Goal: Information Seeking & Learning: Find specific fact

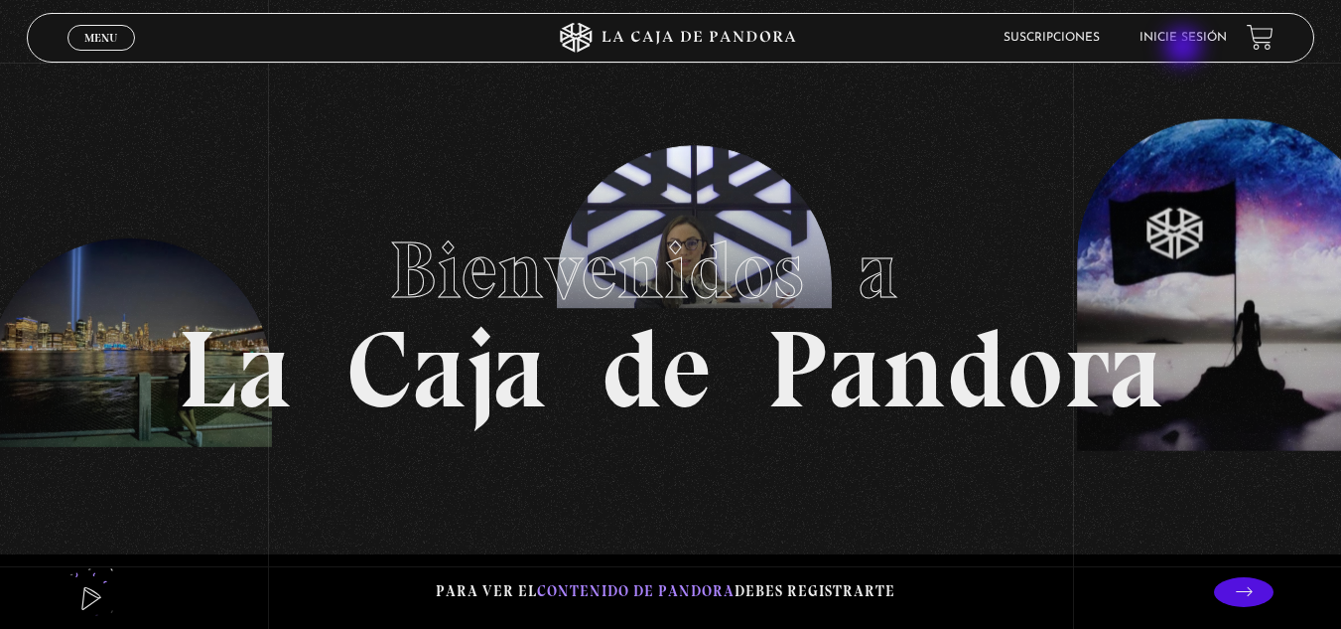
click at [1186, 49] on li "Inicie sesión" at bounding box center [1183, 37] width 87 height 31
click at [1183, 38] on link "Inicie sesión" at bounding box center [1183, 38] width 87 height 12
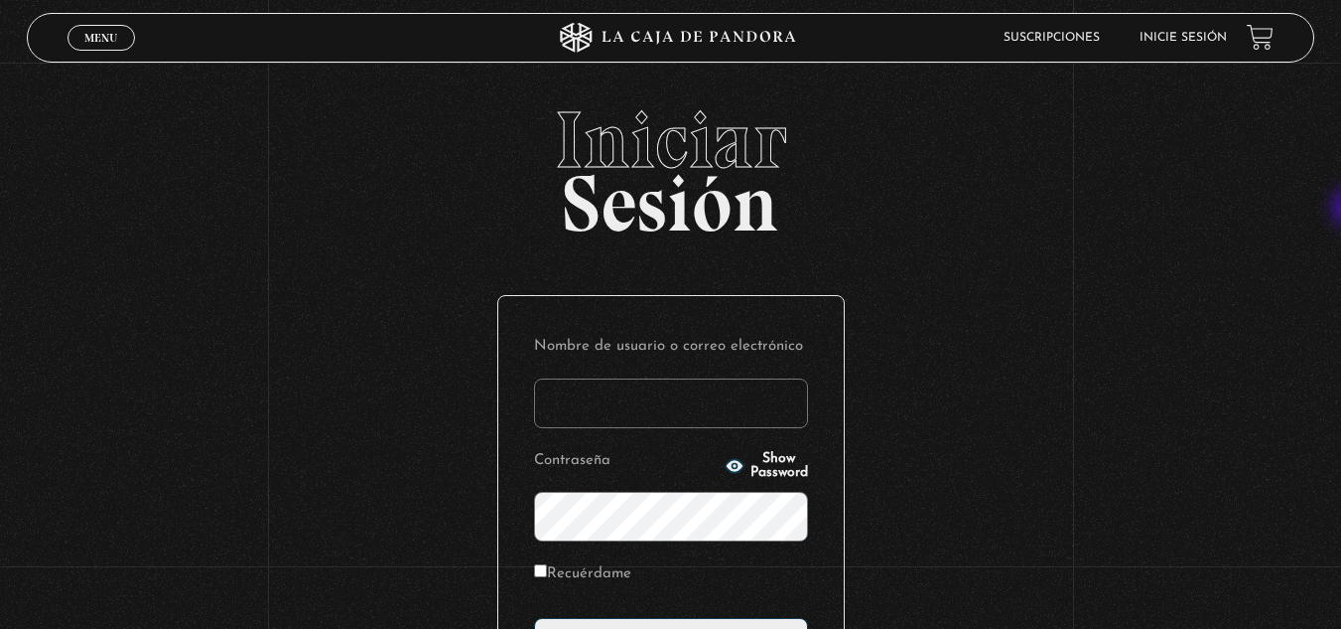
type input "dporras12@gmail.com"
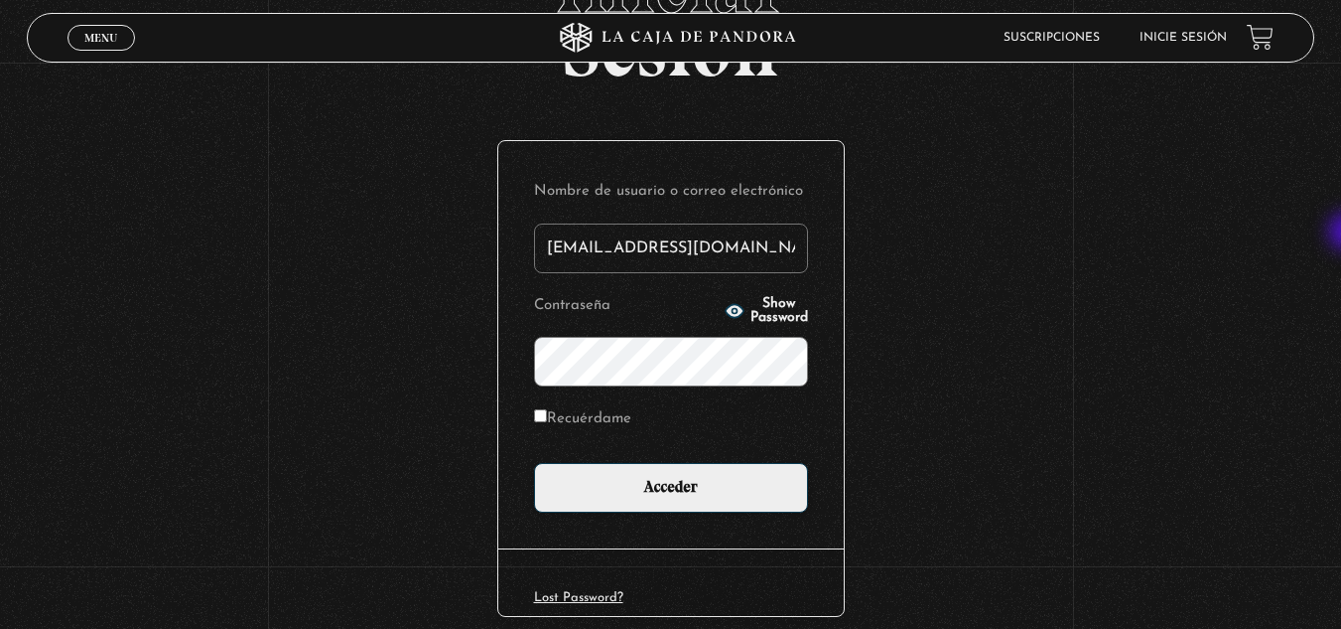
scroll to position [180, 0]
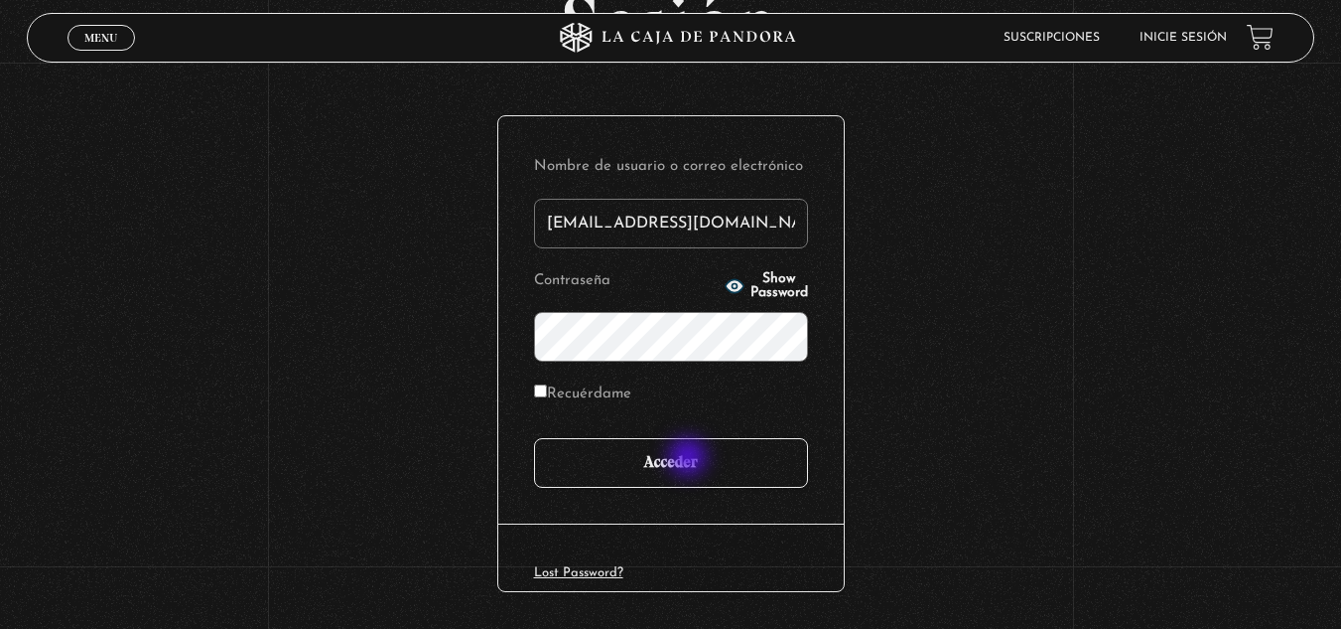
click at [690, 459] on input "Acceder" at bounding box center [671, 463] width 274 height 50
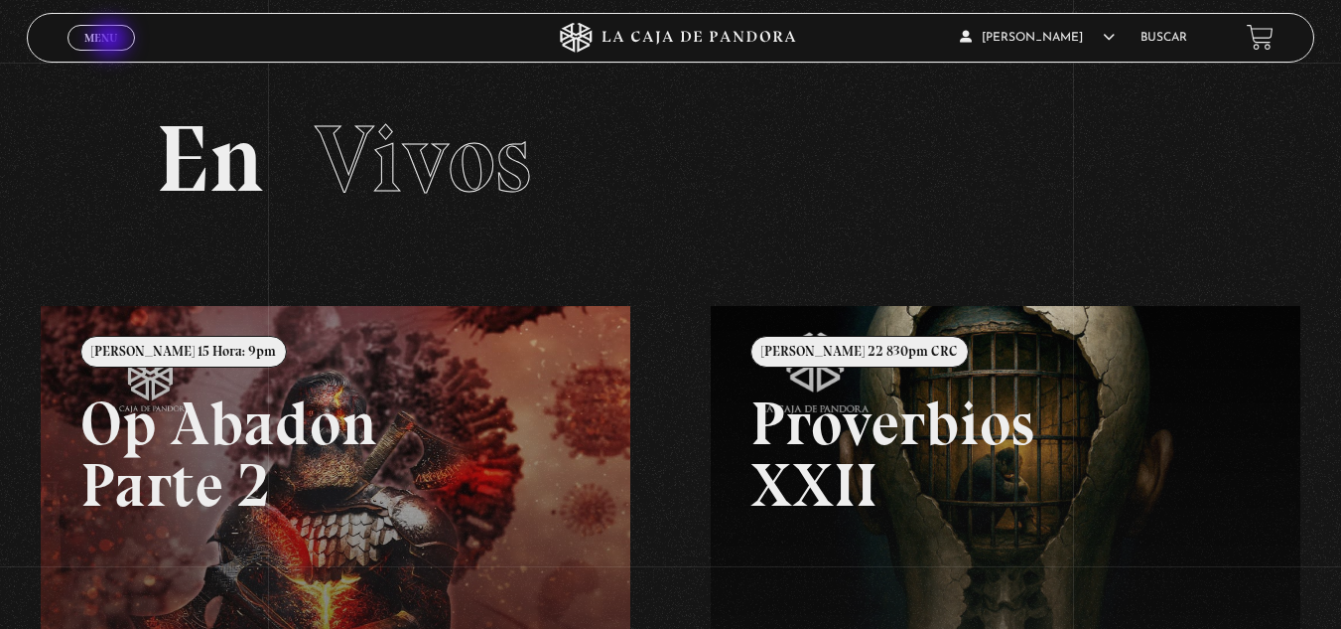
click at [112, 41] on span "Menu" at bounding box center [100, 38] width 33 height 12
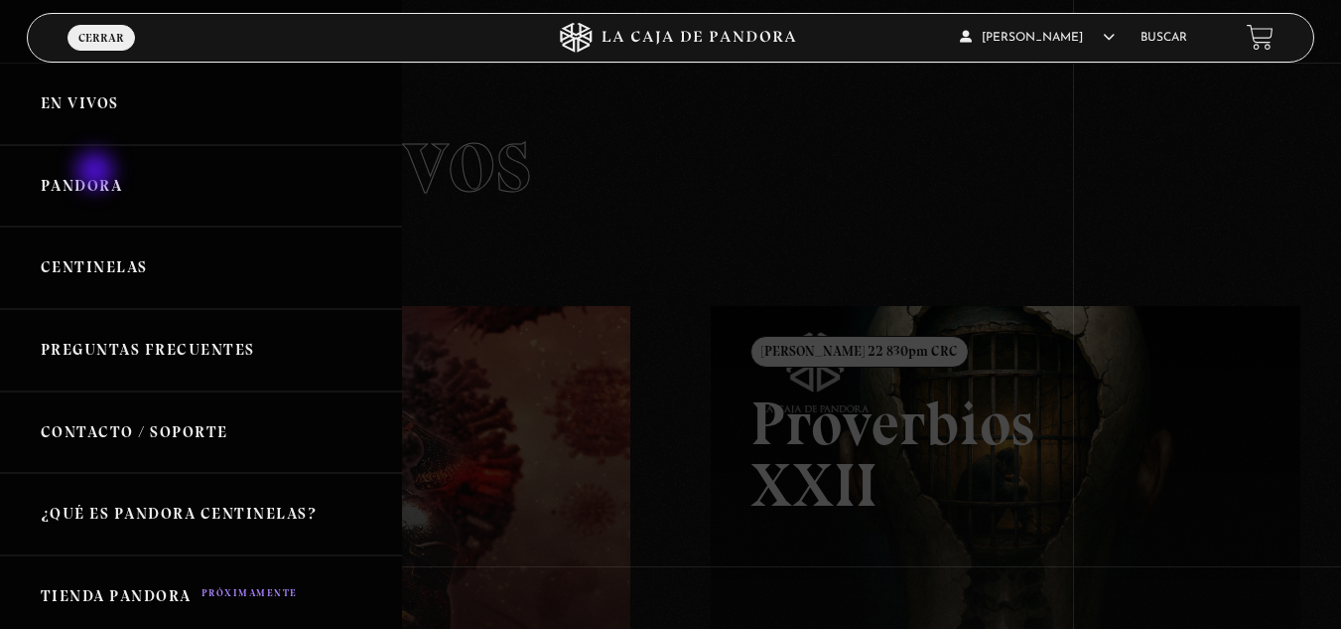
click at [97, 173] on link "Pandora" at bounding box center [201, 186] width 402 height 82
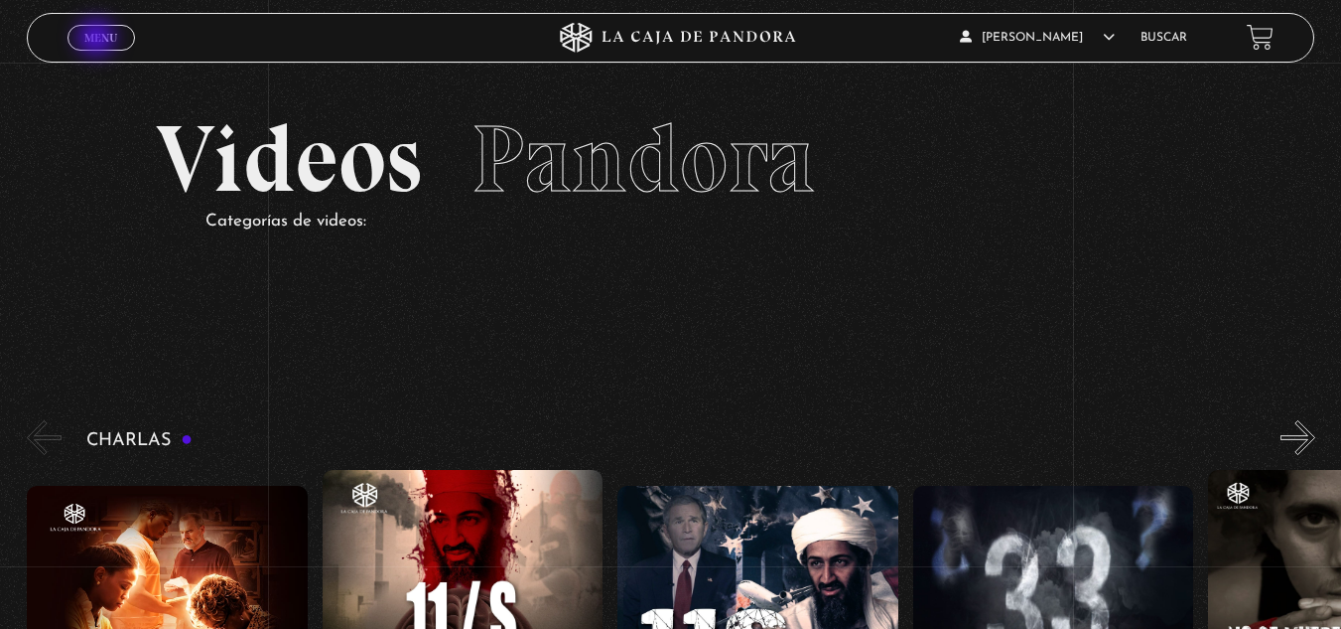
click at [98, 40] on span "Menu" at bounding box center [100, 38] width 33 height 12
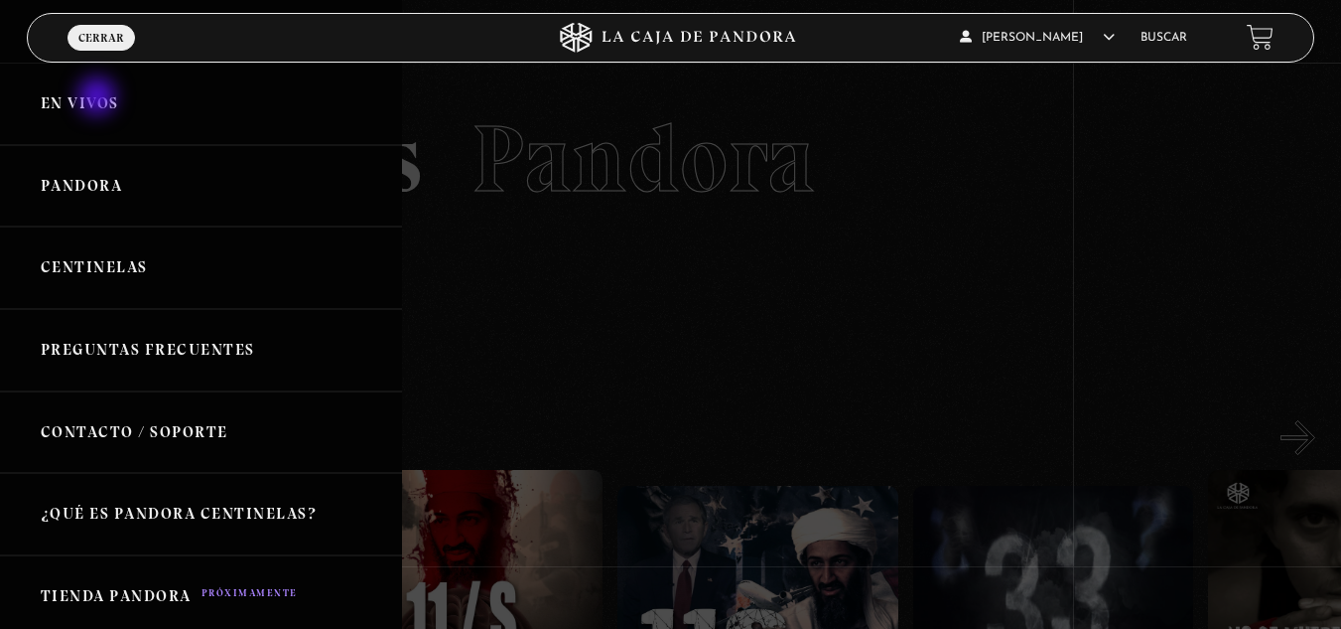
click at [99, 98] on link "En vivos" at bounding box center [201, 104] width 402 height 82
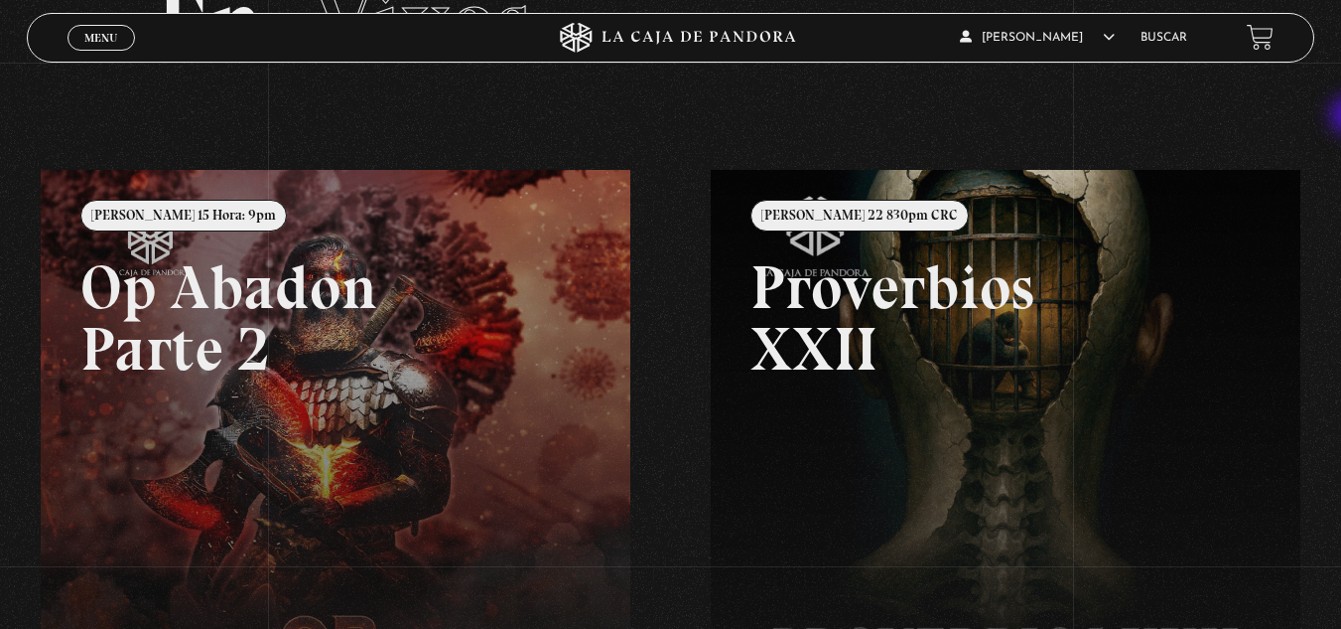
scroll to position [138, 0]
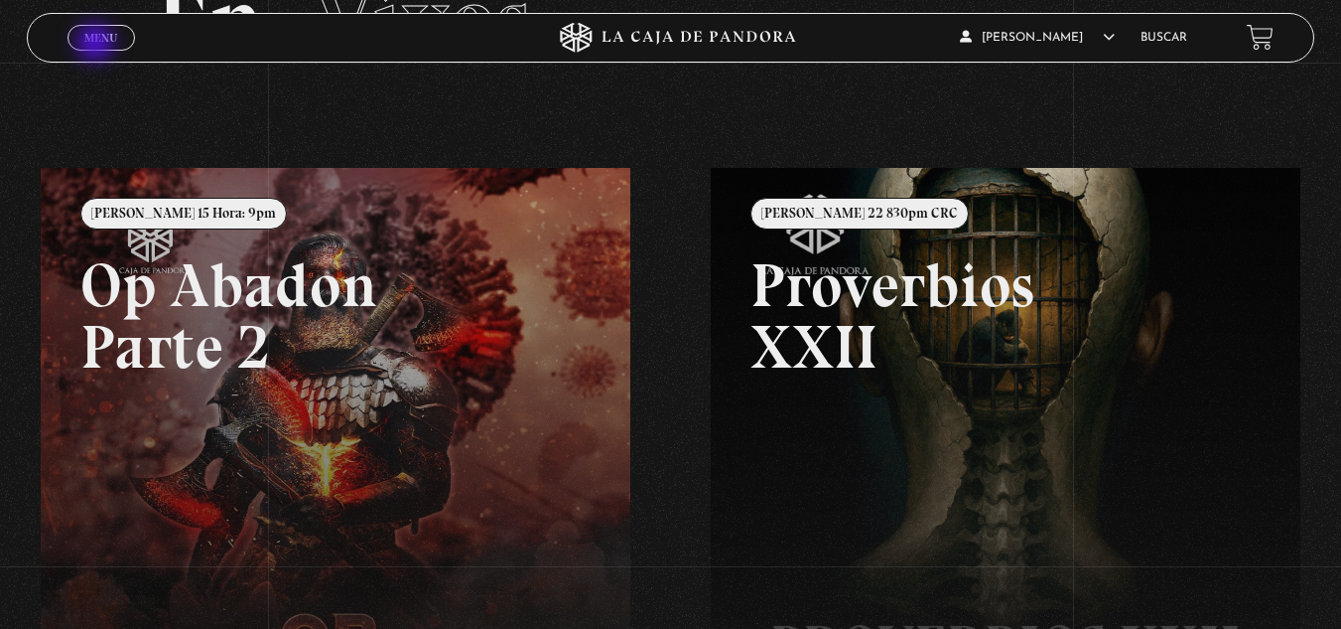
click at [97, 45] on link "Menu Cerrar" at bounding box center [102, 38] width 68 height 26
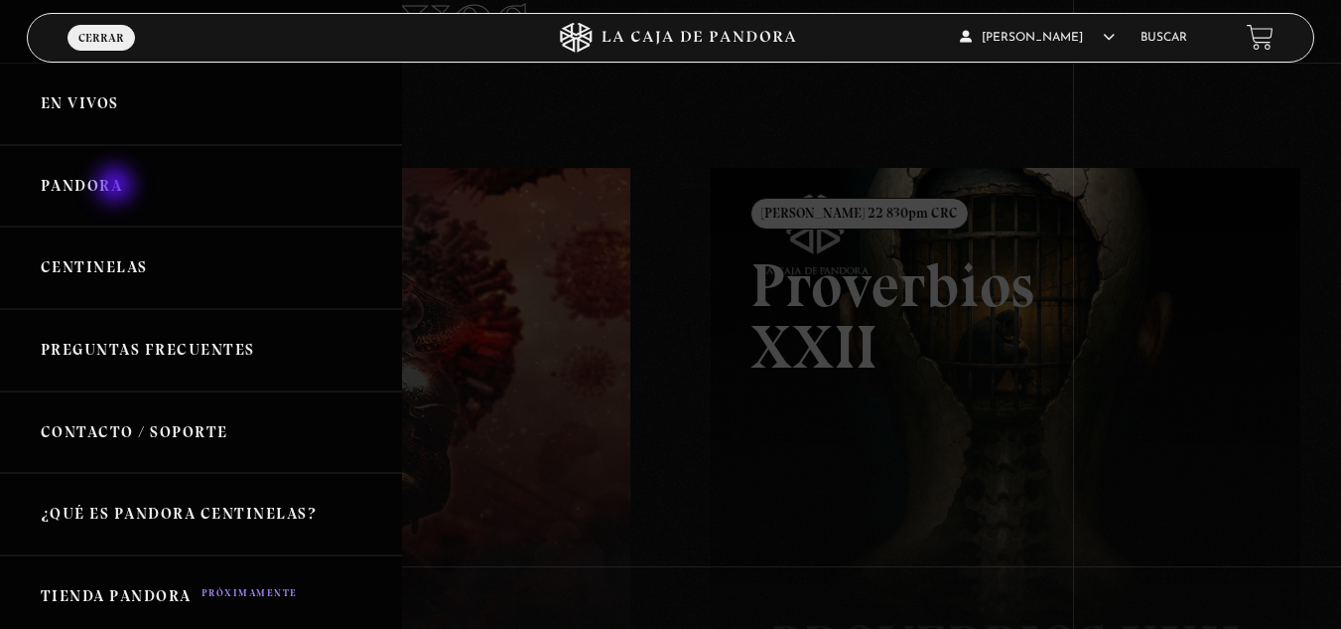
click at [114, 186] on link "Pandora" at bounding box center [201, 186] width 402 height 82
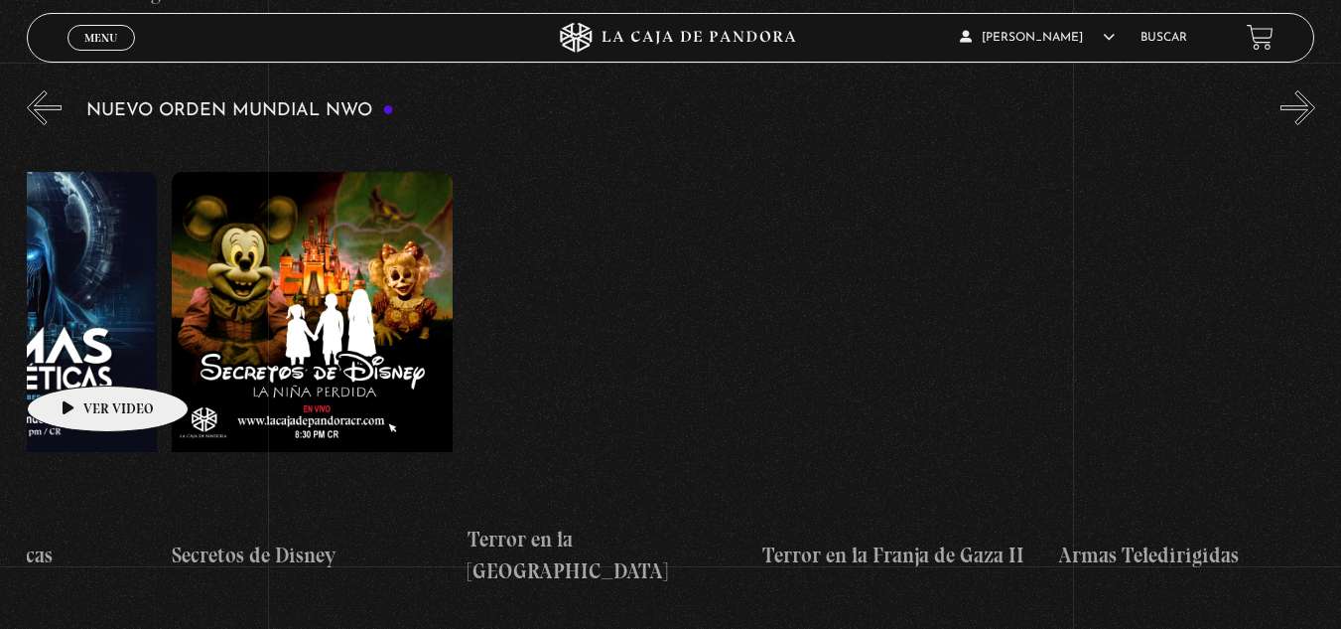
scroll to position [0, 5769]
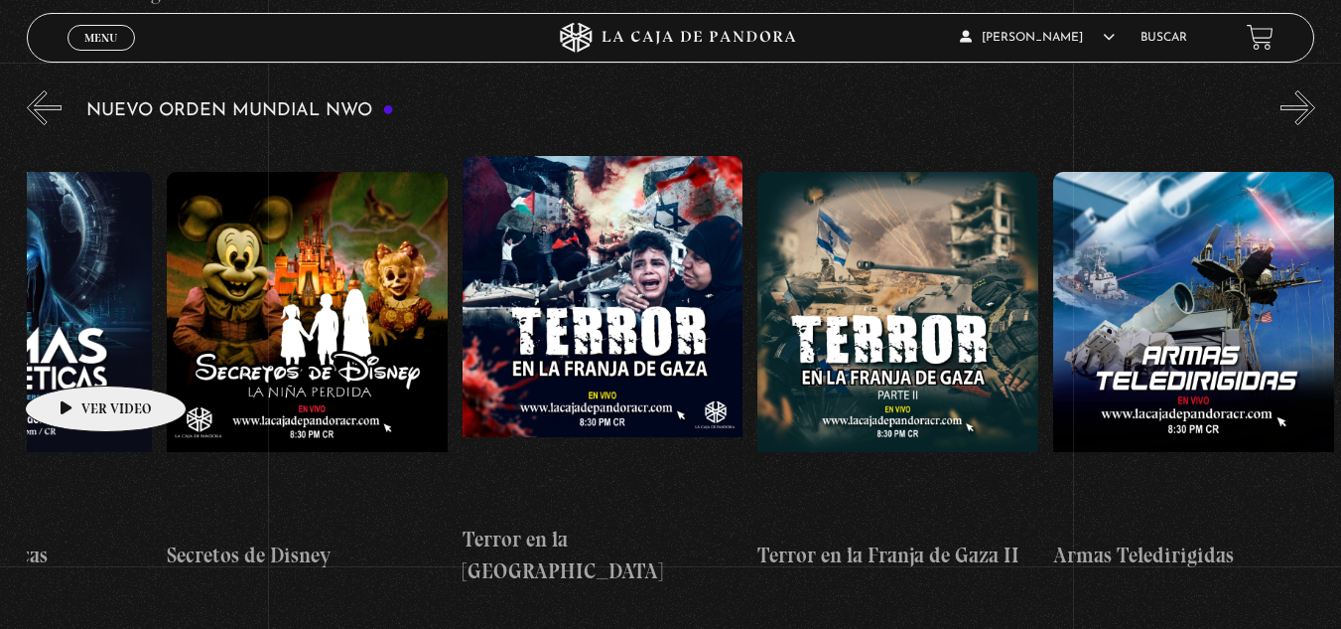
drag, startPoint x: 1228, startPoint y: 237, endPoint x: 74, endPoint y: 353, distance: 1159.6
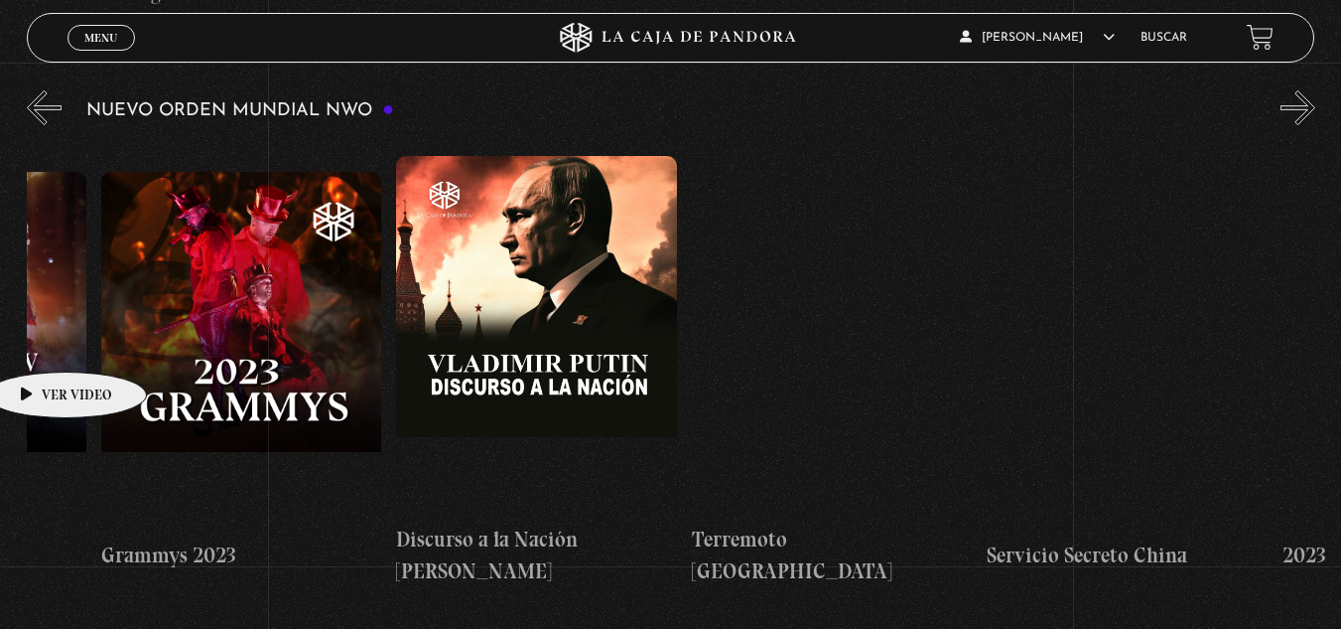
scroll to position [0, 10322]
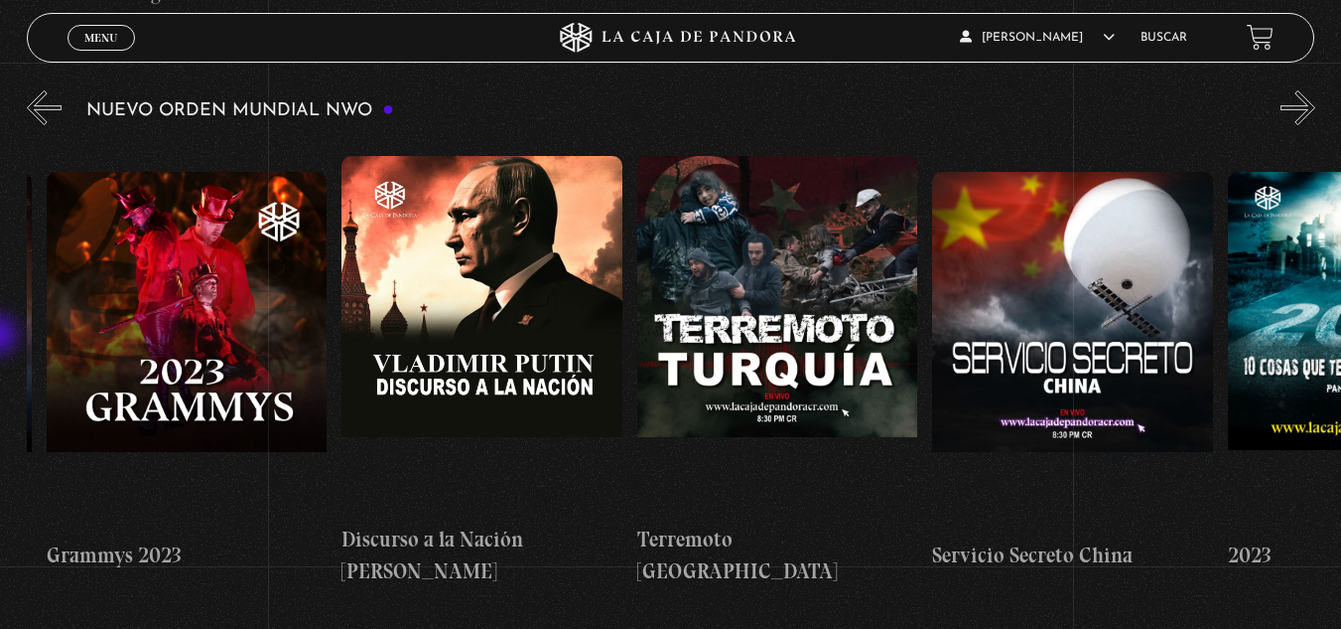
drag, startPoint x: 941, startPoint y: 207, endPoint x: 0, endPoint y: 337, distance: 950.3
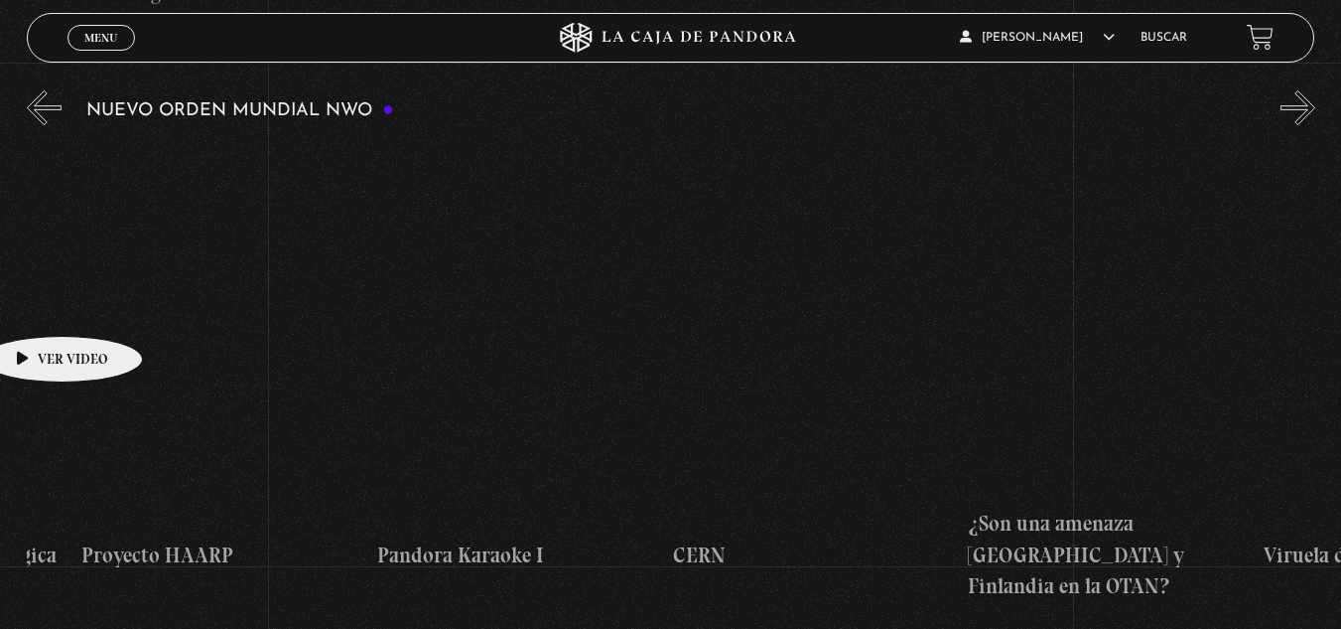
scroll to position [0, 13852]
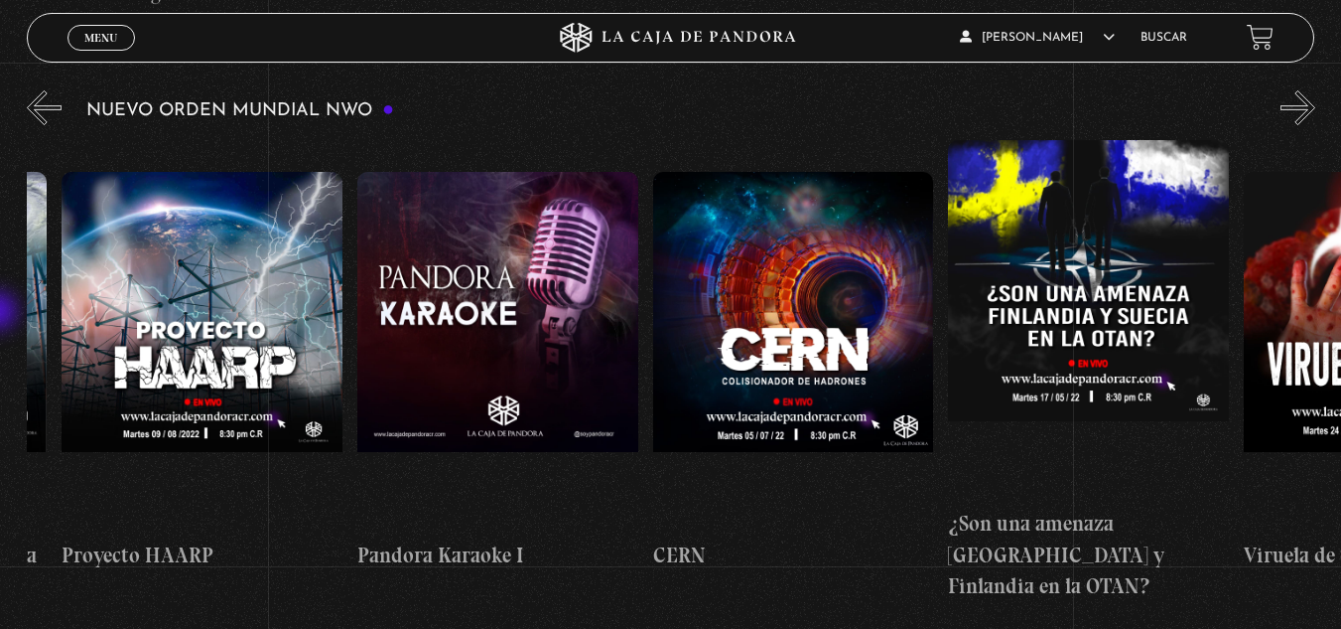
drag, startPoint x: 733, startPoint y: 334, endPoint x: 0, endPoint y: 313, distance: 733.1
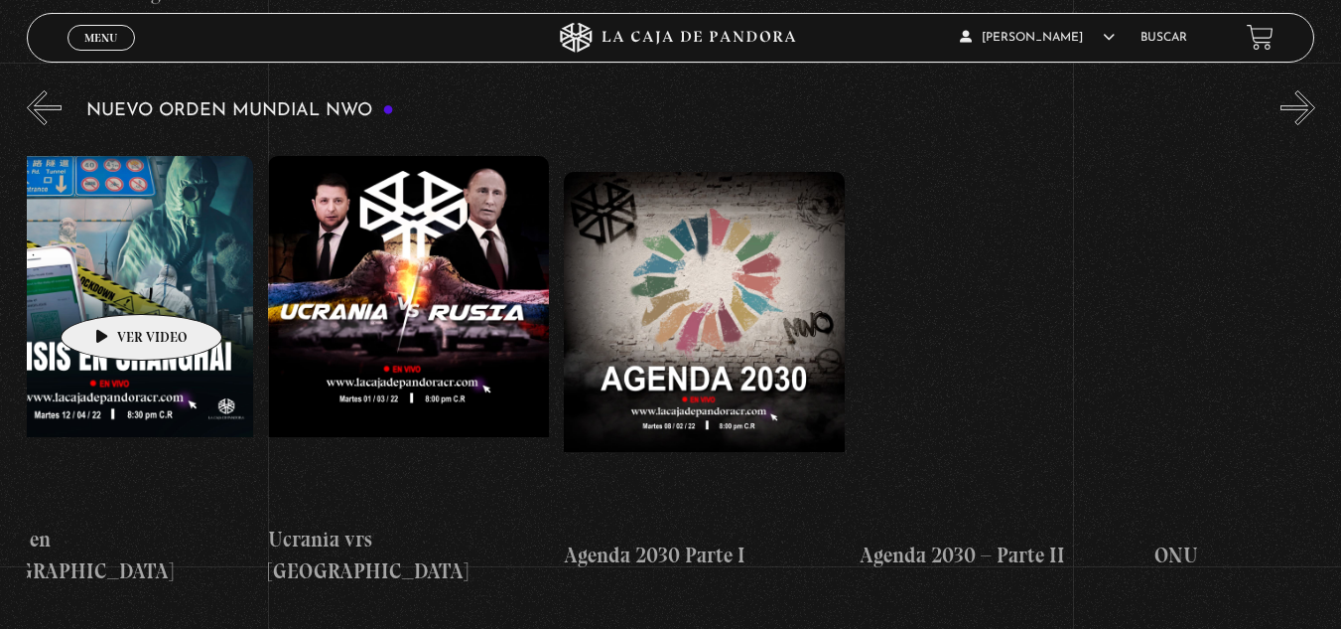
scroll to position [0, 15833]
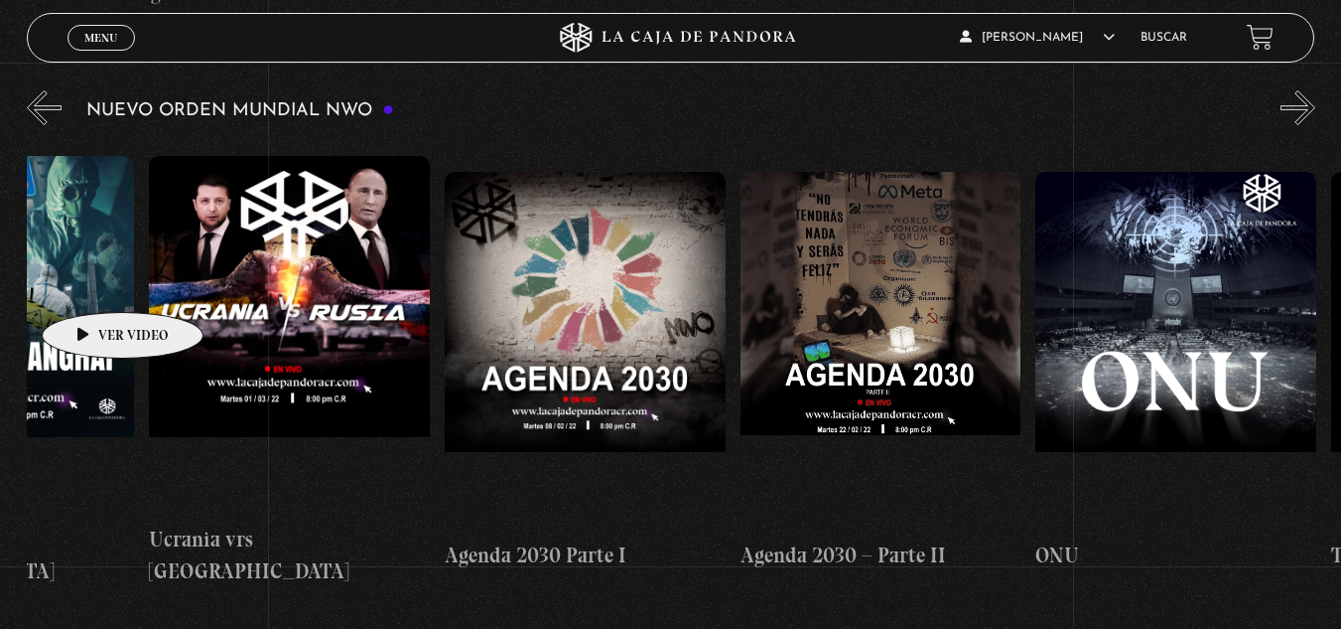
drag, startPoint x: 488, startPoint y: 283, endPoint x: 91, endPoint y: 282, distance: 396.2
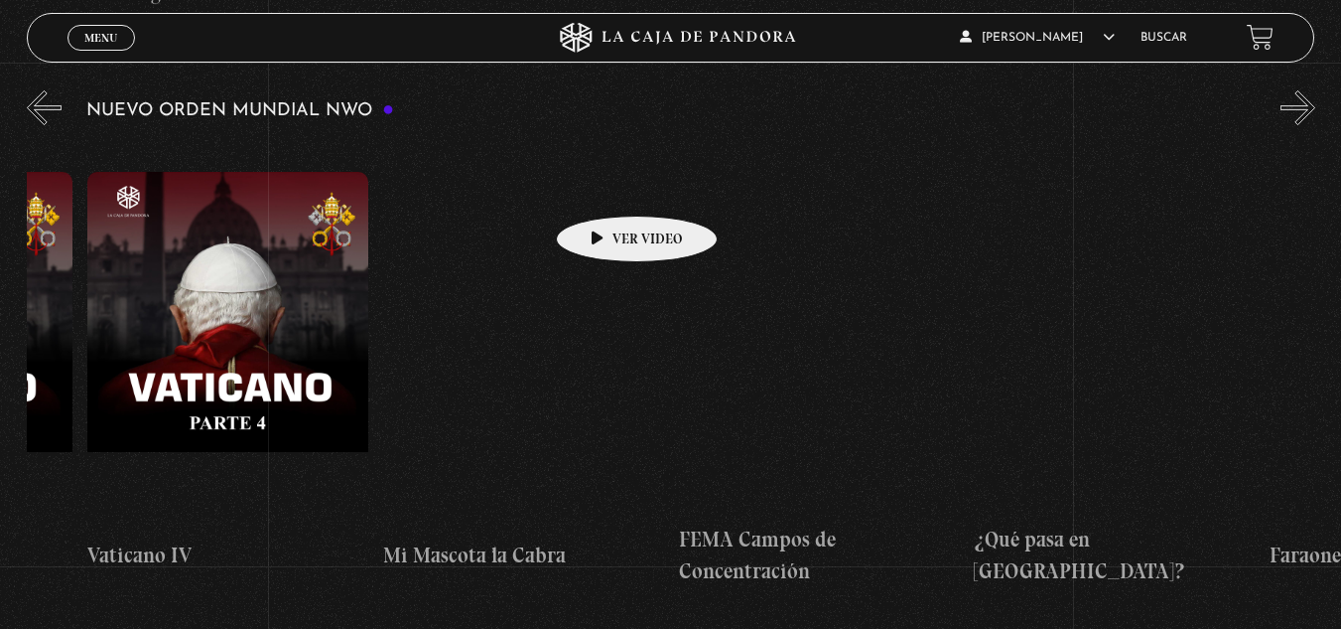
drag, startPoint x: 1150, startPoint y: 284, endPoint x: 607, endPoint y: 186, distance: 552.0
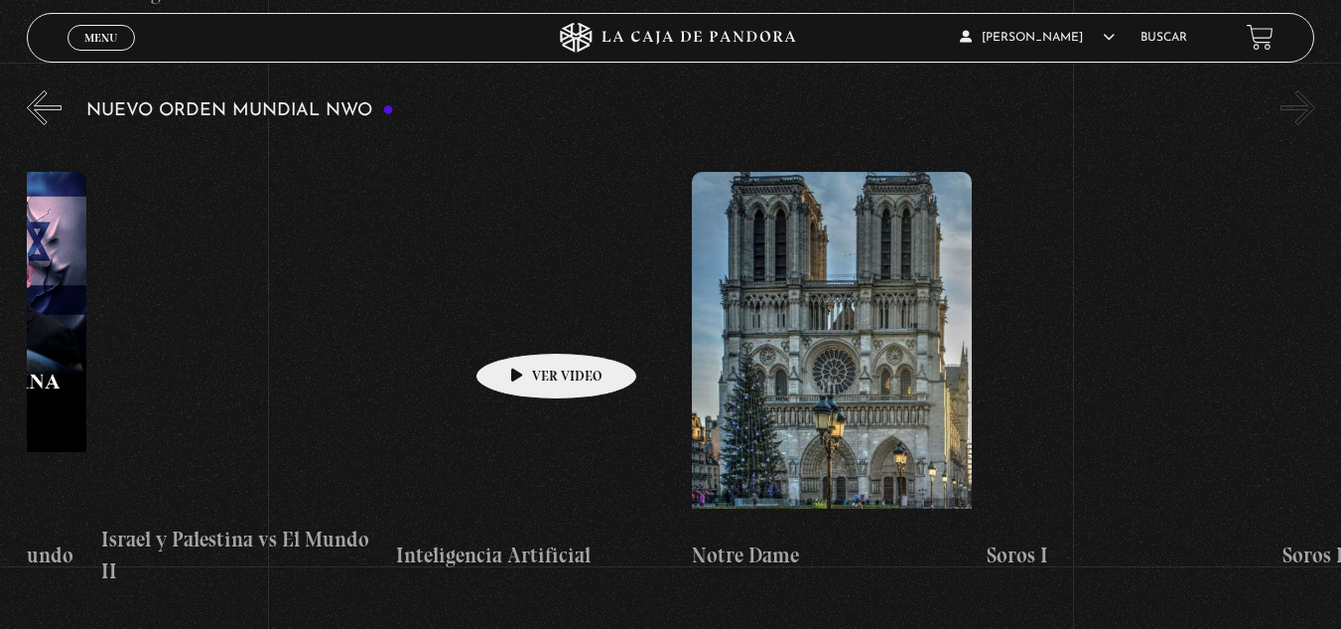
scroll to position [0, 21421]
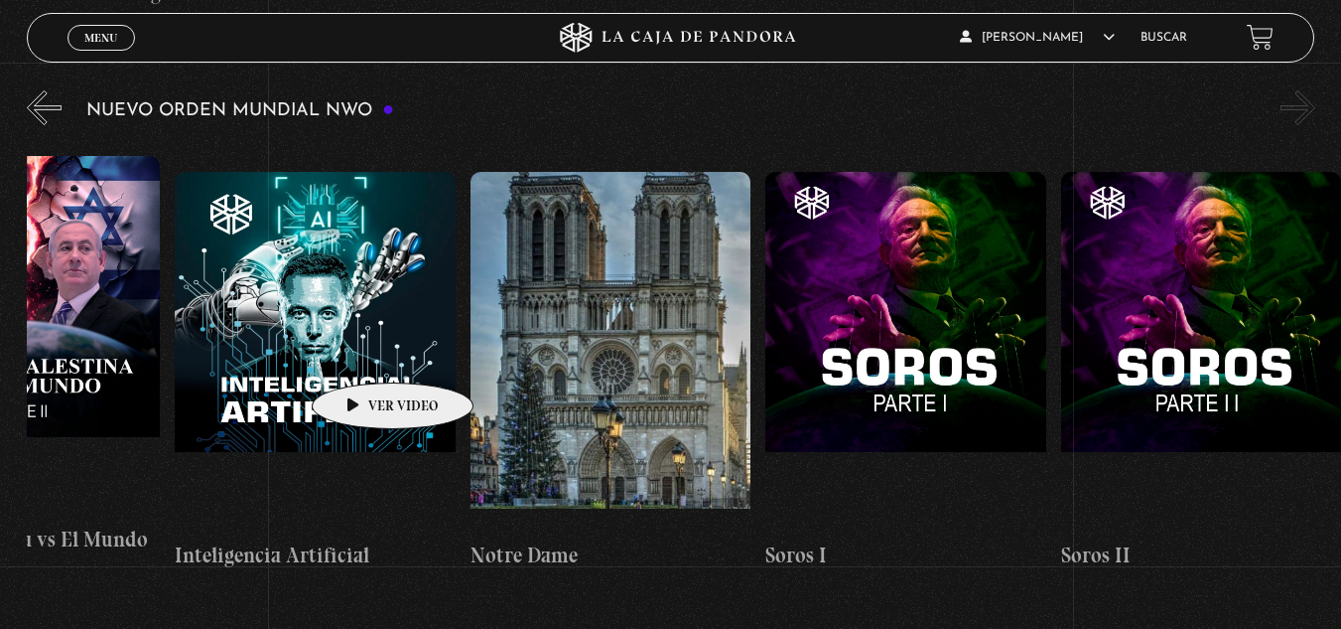
drag, startPoint x: 1139, startPoint y: 305, endPoint x: 361, endPoint y: 352, distance: 778.9
click at [50, 103] on button "«" at bounding box center [44, 107] width 35 height 35
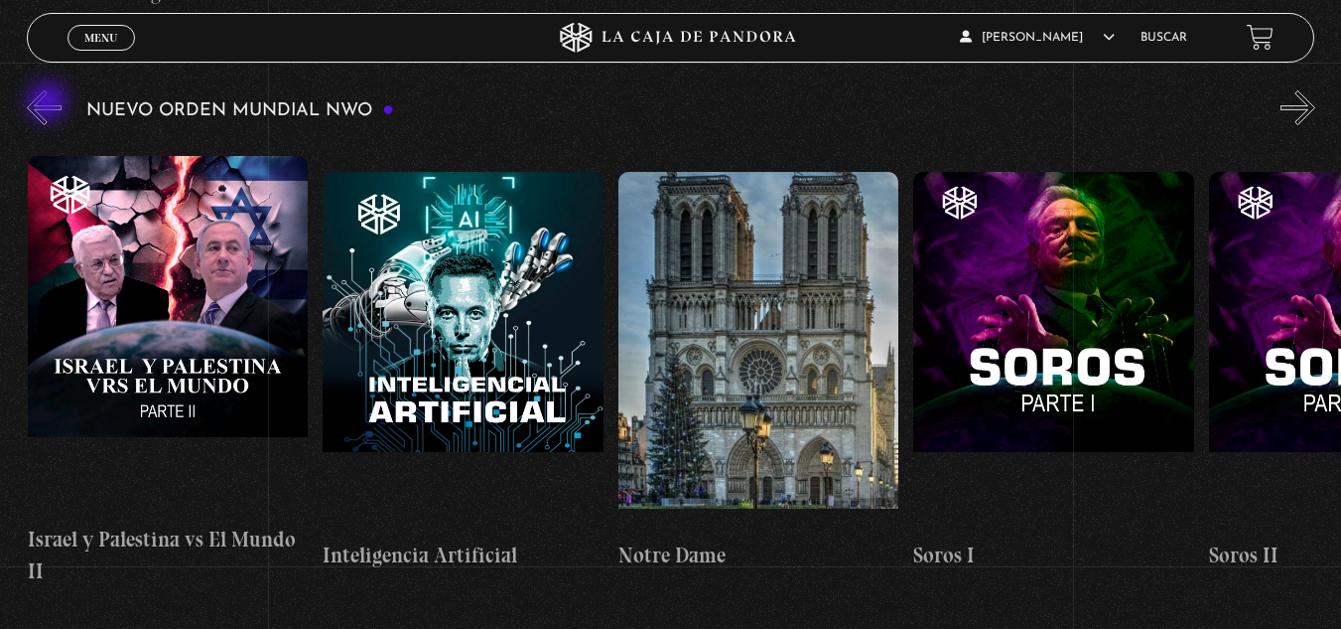
click at [50, 103] on button "«" at bounding box center [44, 107] width 35 height 35
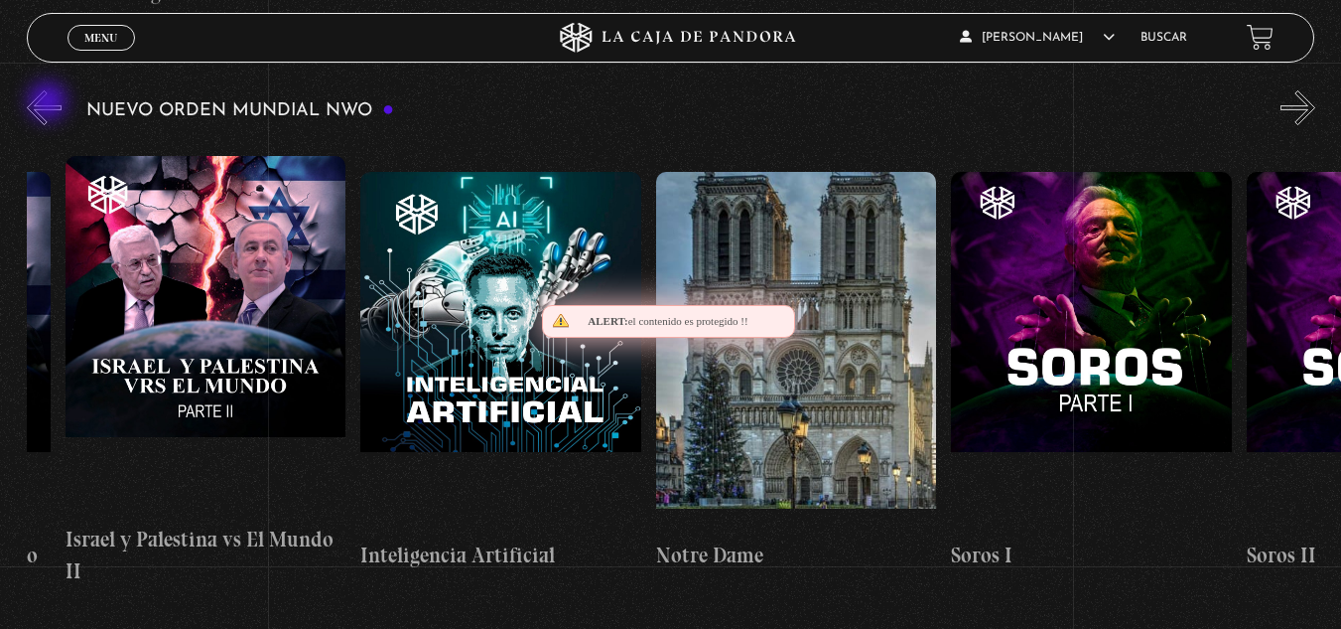
click at [50, 103] on button "«" at bounding box center [44, 107] width 35 height 35
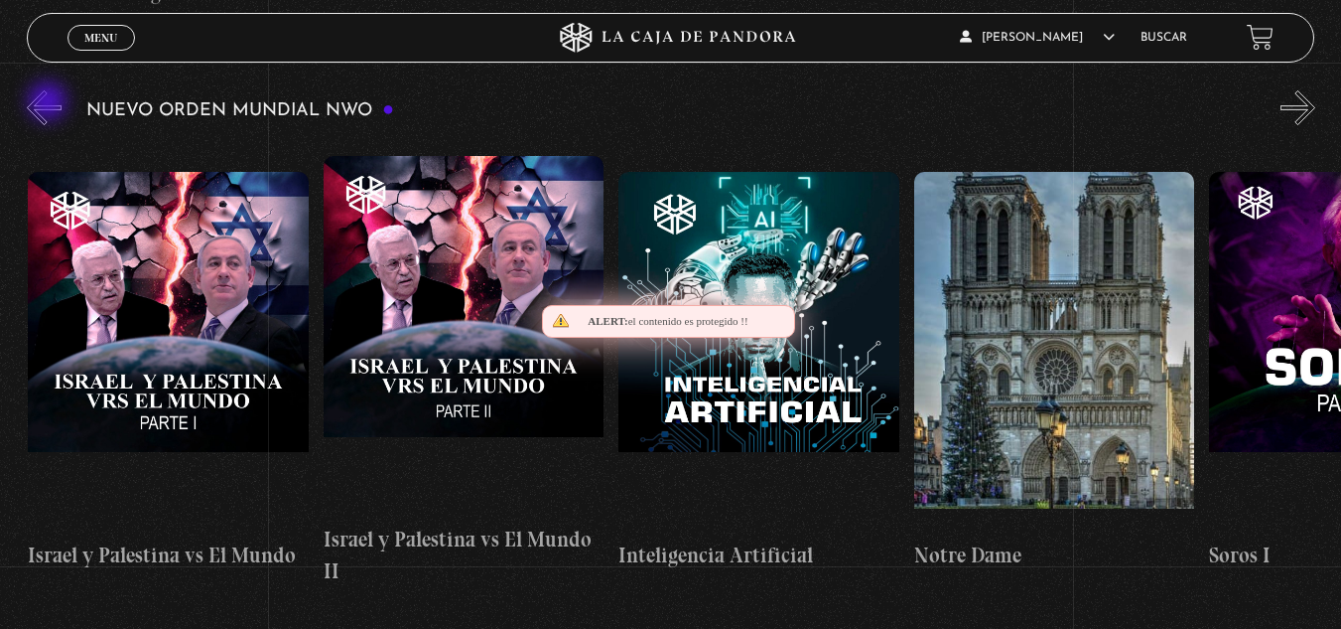
click at [50, 103] on button "«" at bounding box center [44, 107] width 35 height 35
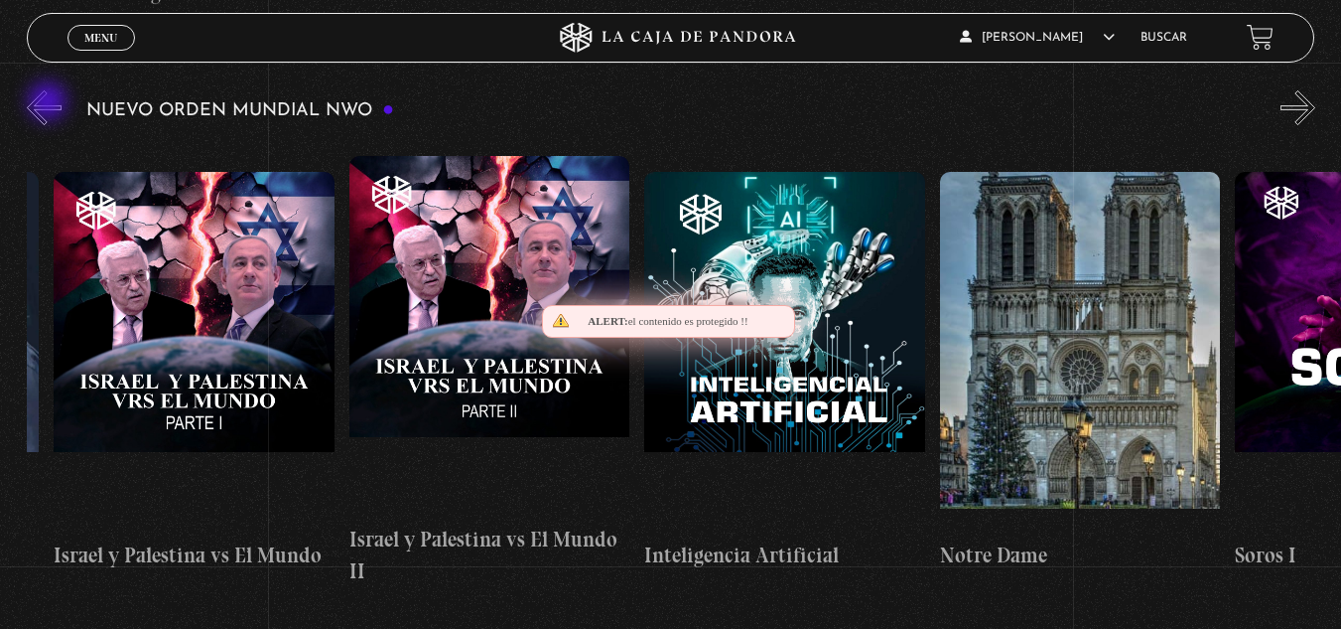
click at [50, 103] on button "«" at bounding box center [44, 107] width 35 height 35
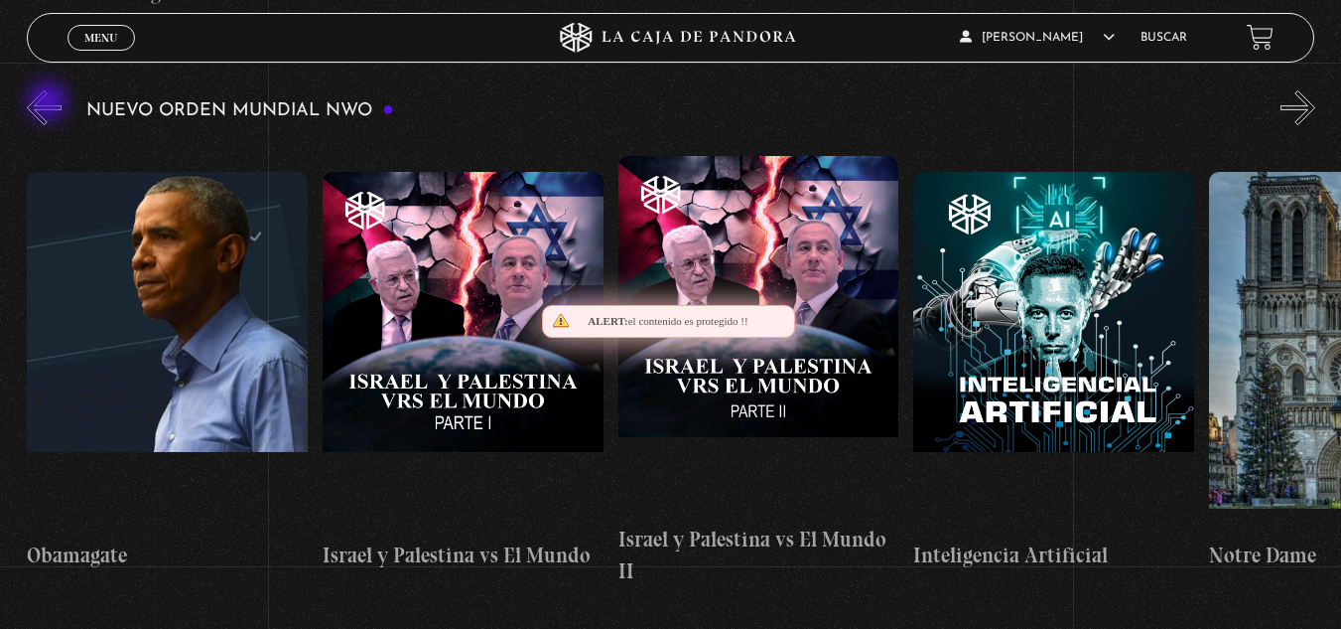
click at [50, 103] on button "«" at bounding box center [44, 107] width 35 height 35
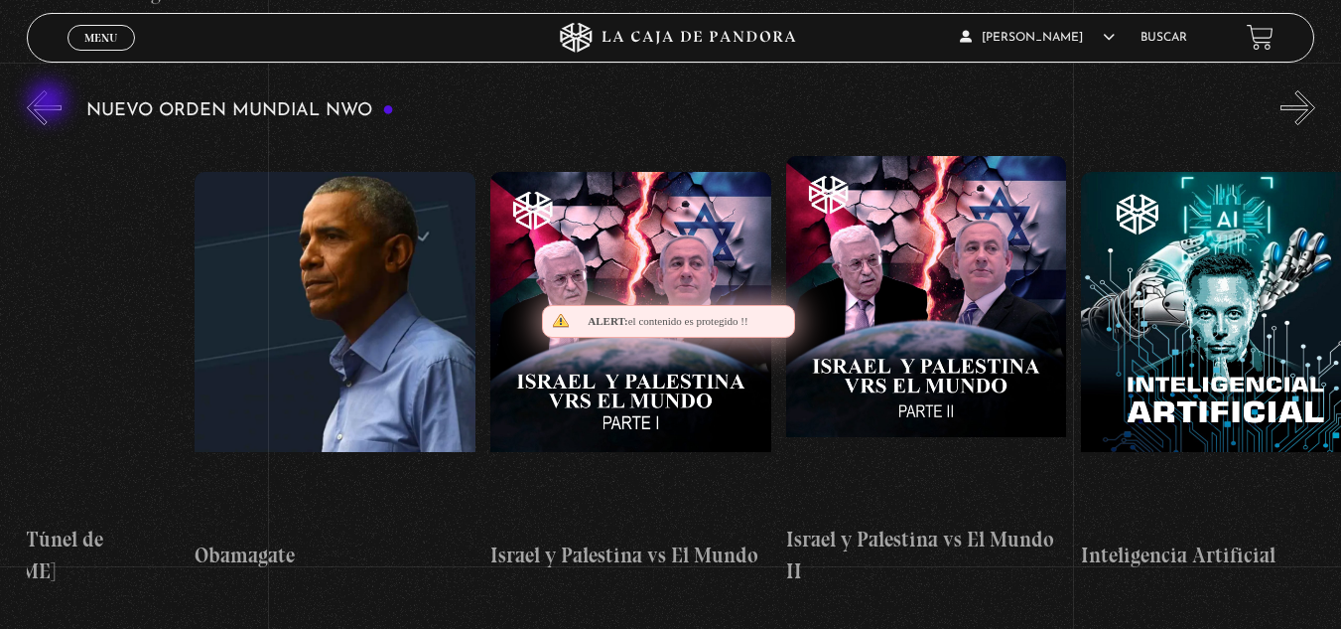
click at [50, 103] on button "«" at bounding box center [44, 107] width 35 height 35
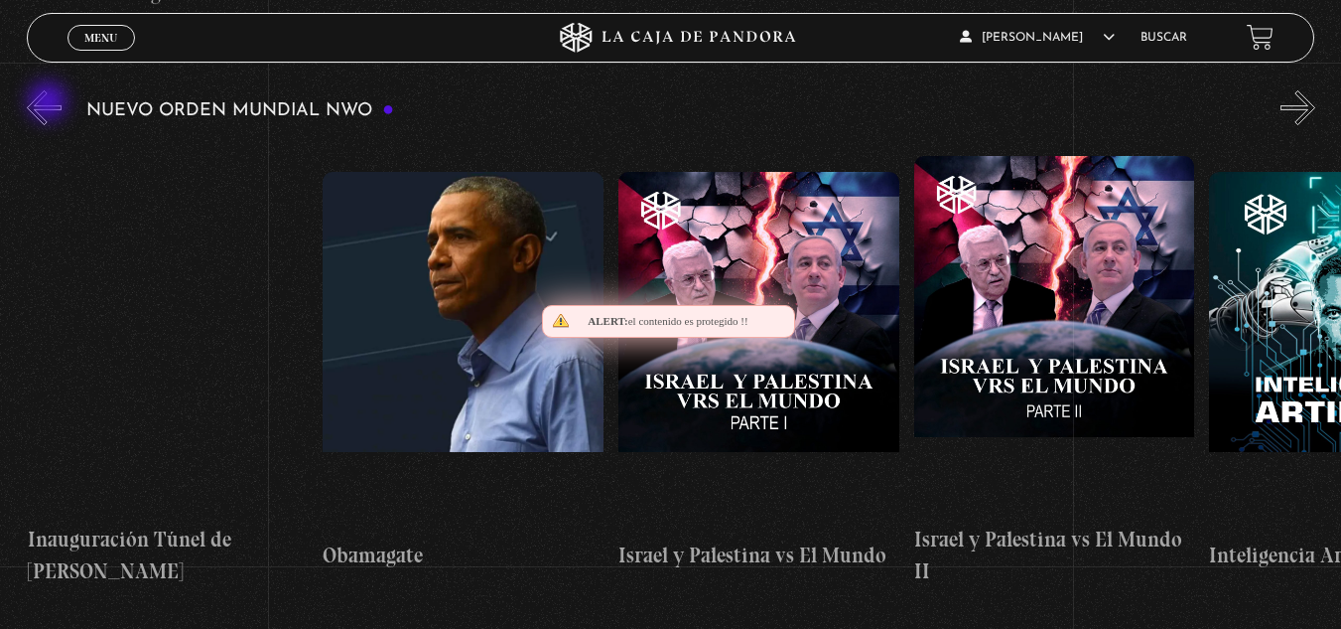
click at [50, 103] on button "«" at bounding box center [44, 107] width 35 height 35
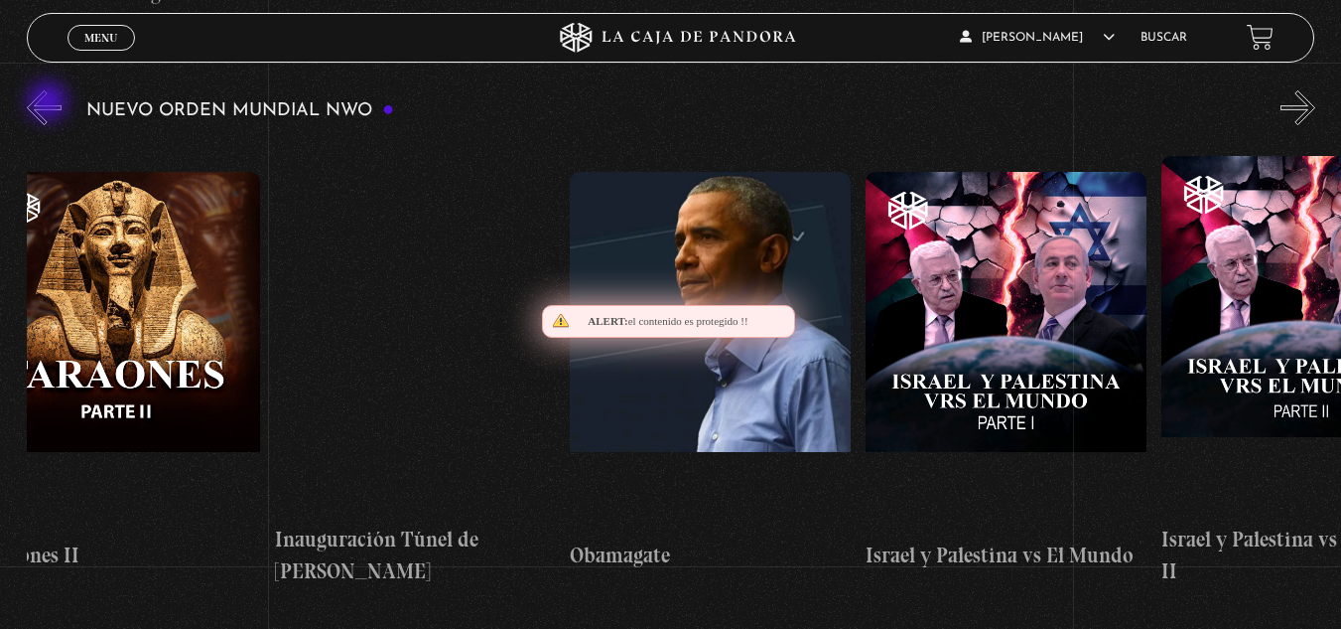
click at [50, 103] on button "«" at bounding box center [44, 107] width 35 height 35
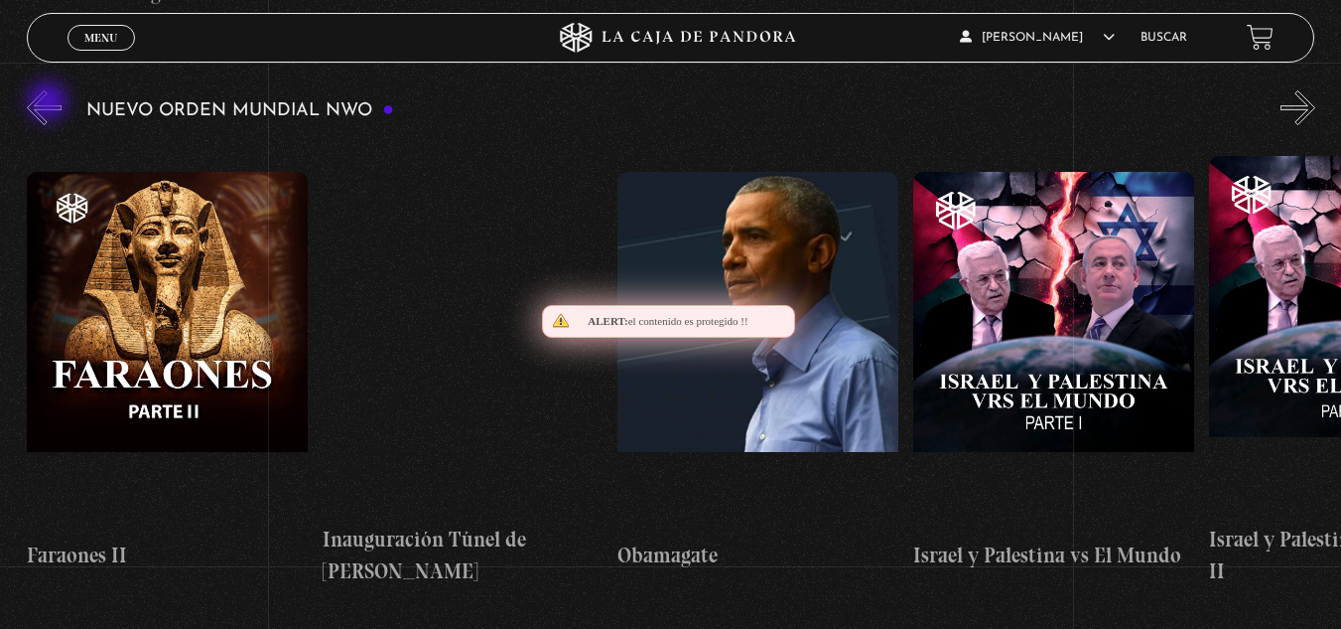
click at [50, 103] on button "«" at bounding box center [44, 107] width 35 height 35
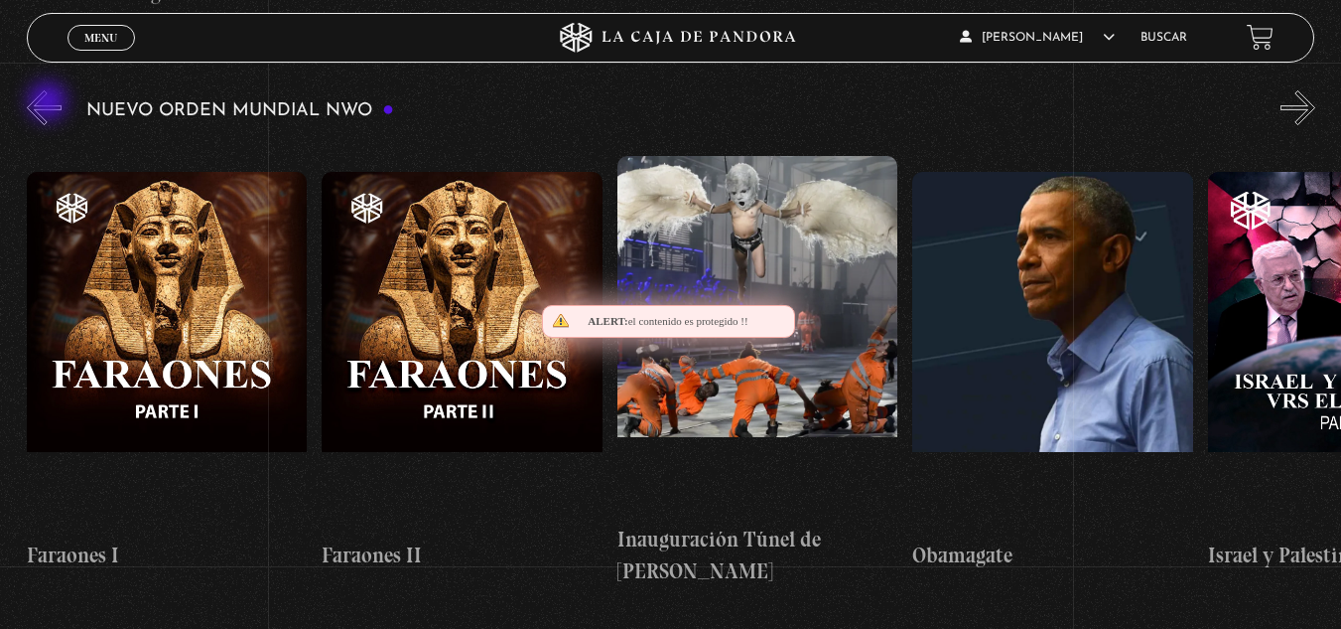
scroll to position [0, 19795]
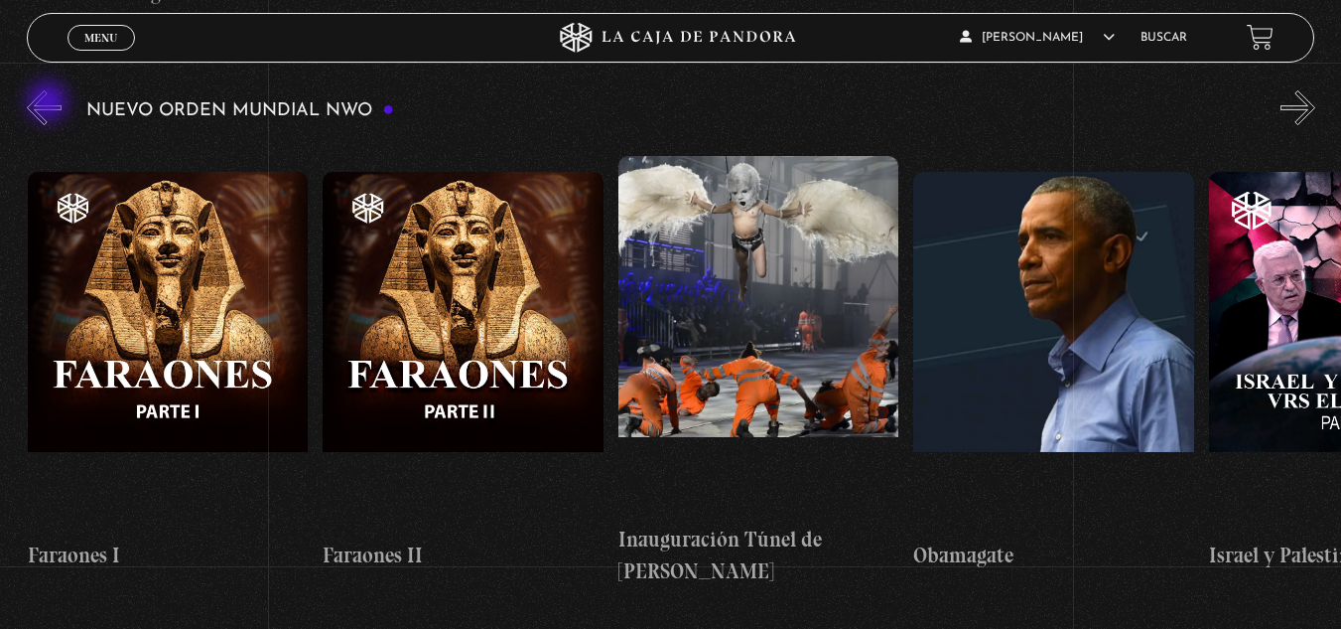
click at [50, 103] on button "«" at bounding box center [44, 107] width 35 height 35
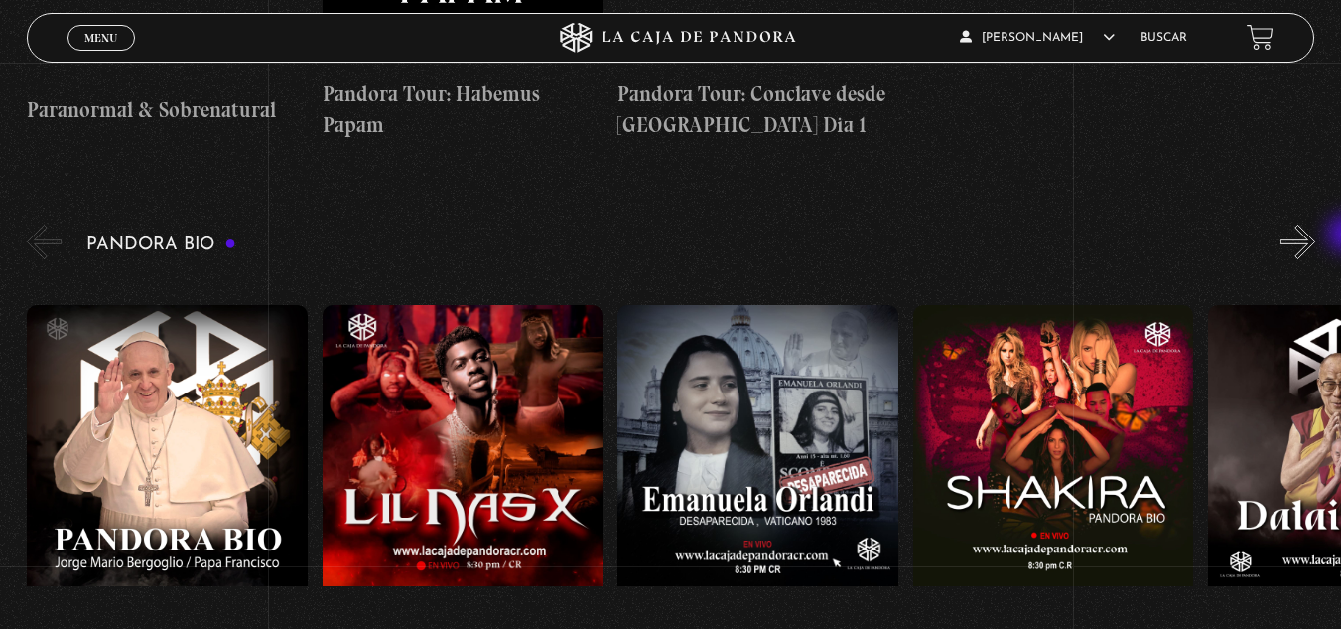
scroll to position [3059, 0]
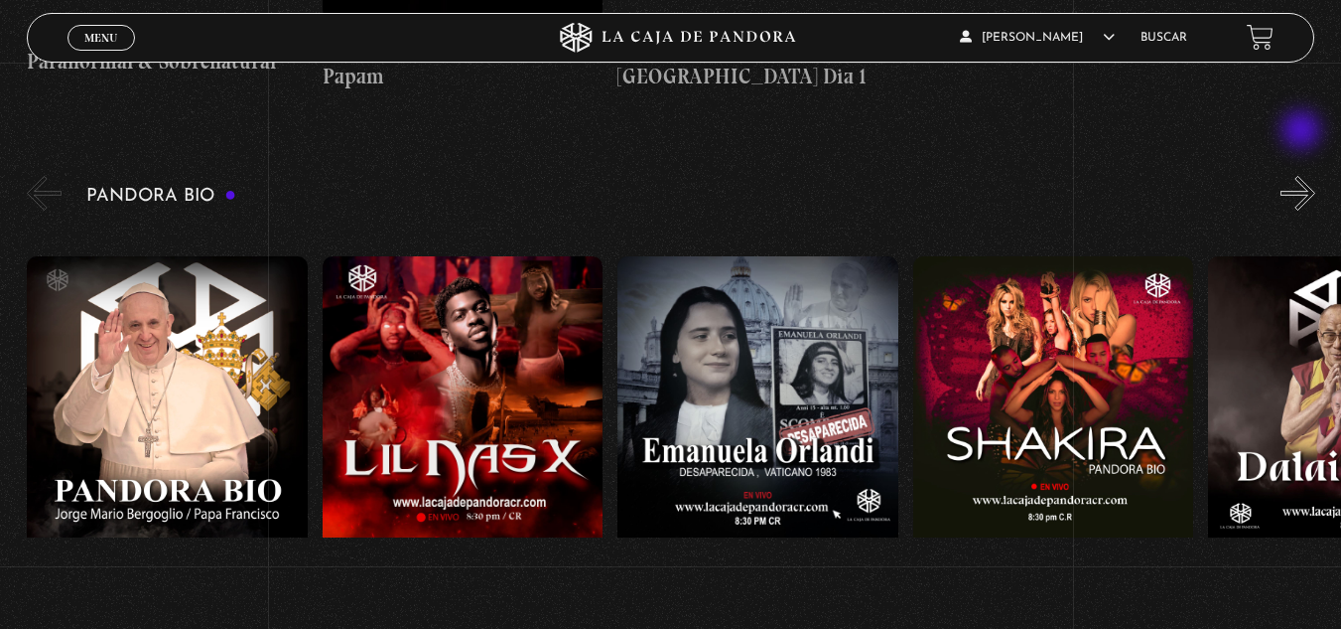
click at [1304, 176] on button "»" at bounding box center [1298, 193] width 35 height 35
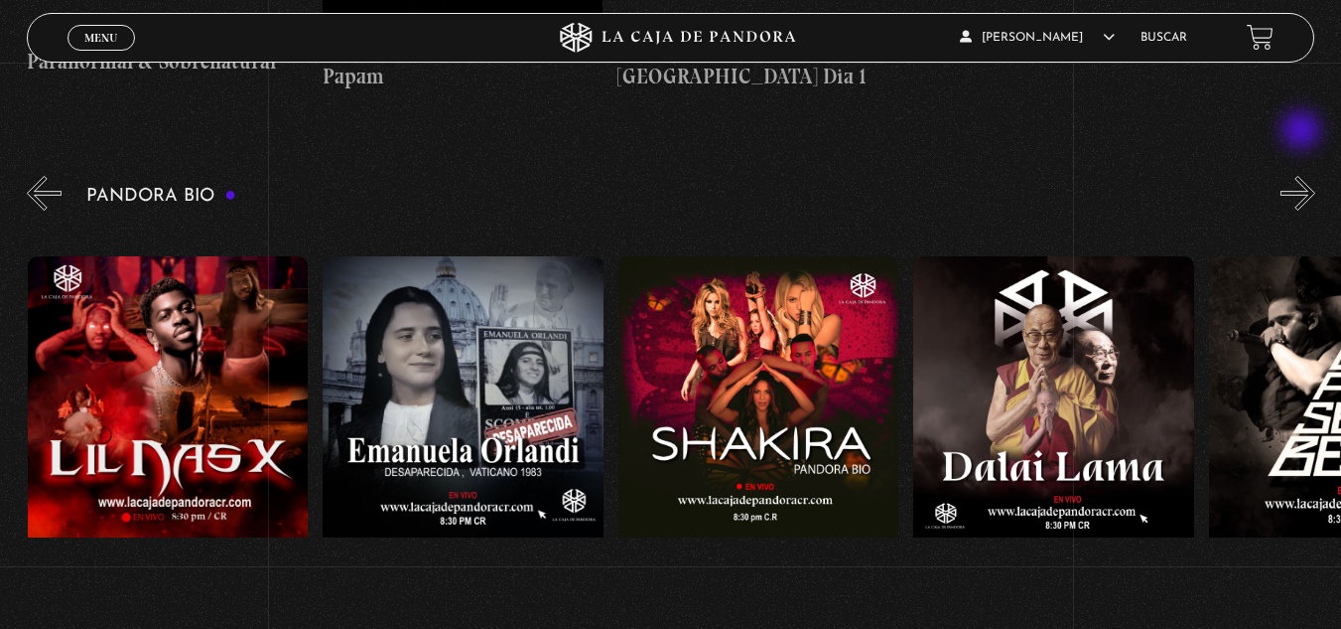
click at [1304, 176] on button "»" at bounding box center [1298, 193] width 35 height 35
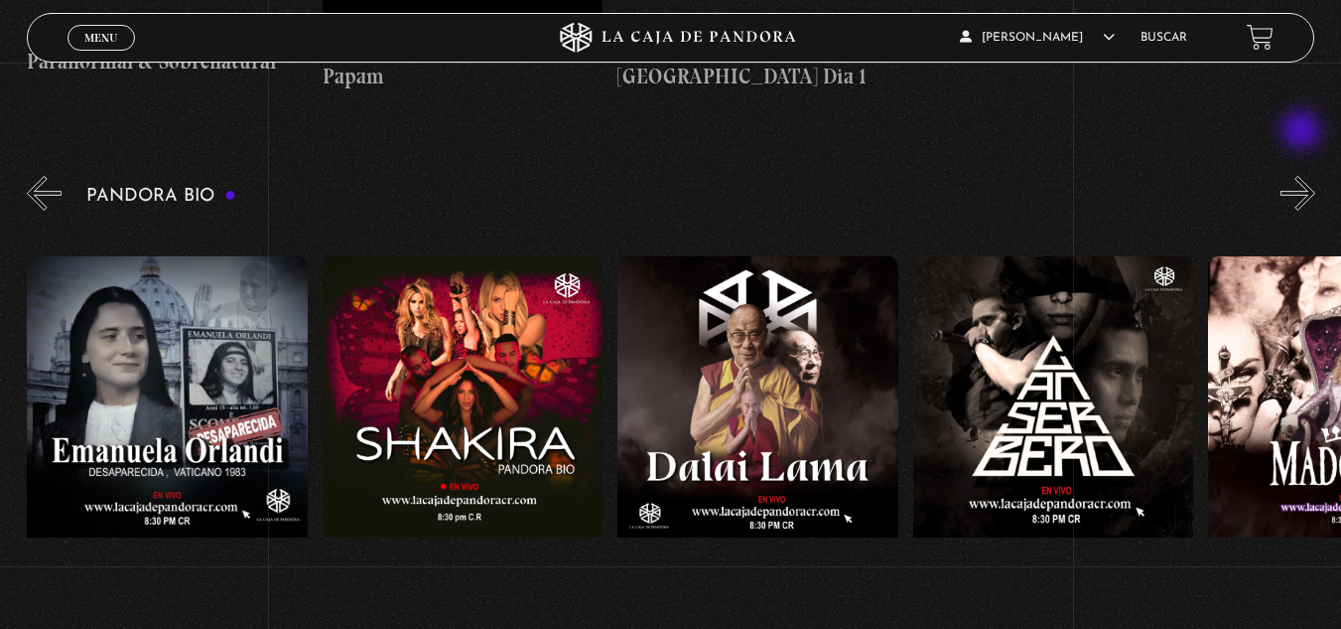
click at [1304, 176] on button "»" at bounding box center [1298, 193] width 35 height 35
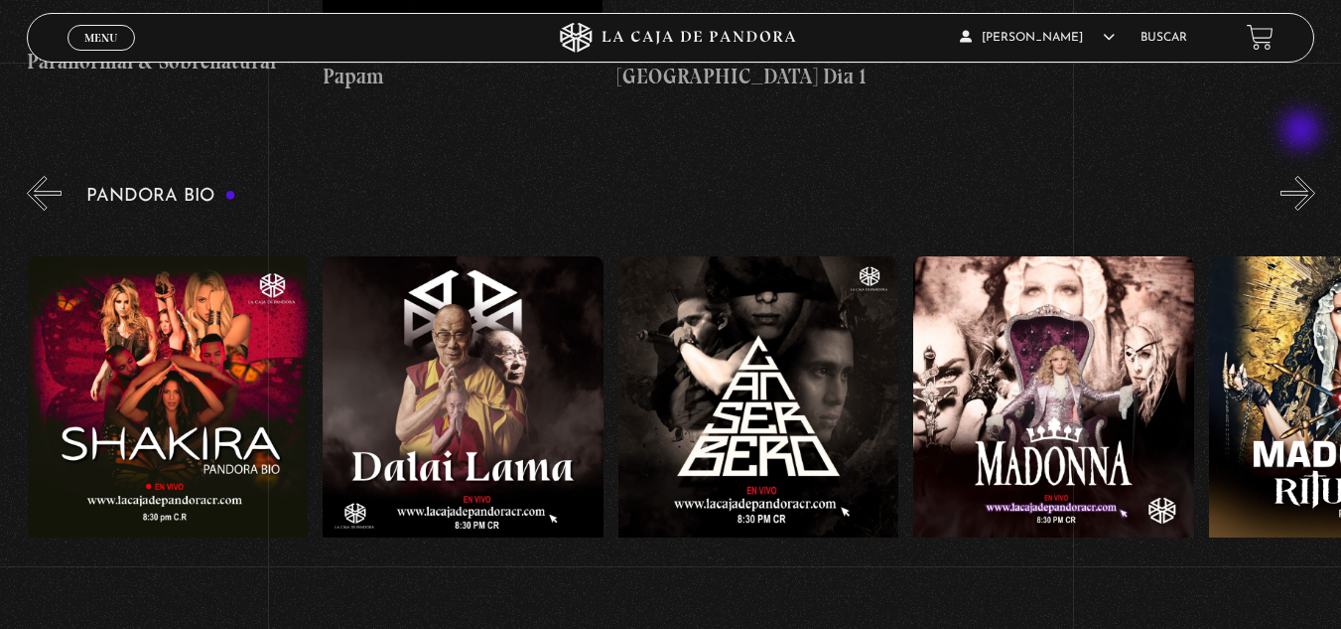
click at [1304, 176] on button "»" at bounding box center [1298, 193] width 35 height 35
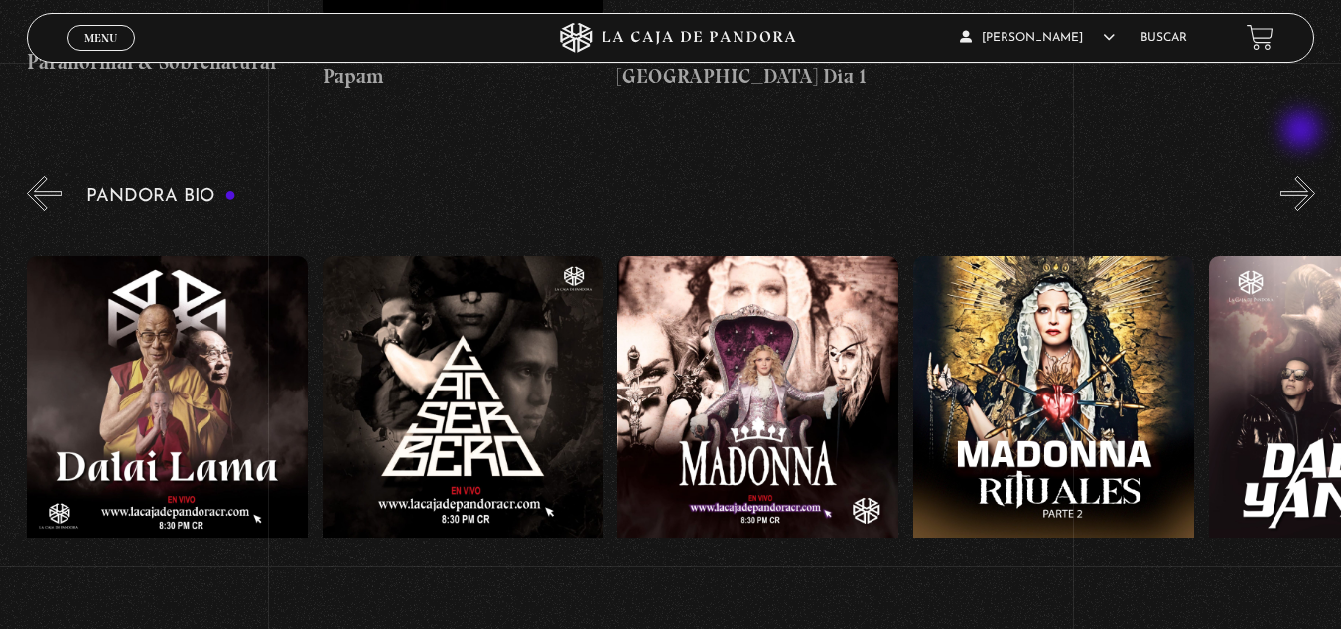
click at [1304, 176] on button "»" at bounding box center [1298, 193] width 35 height 35
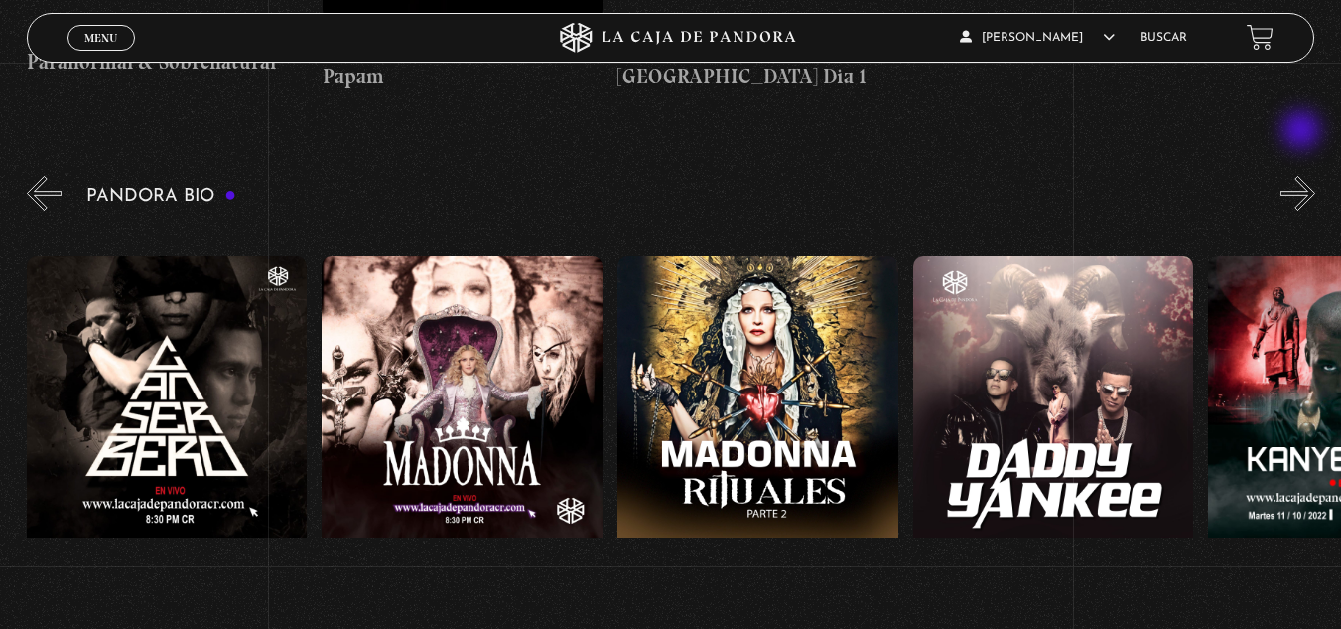
click at [1304, 176] on button "»" at bounding box center [1298, 193] width 35 height 35
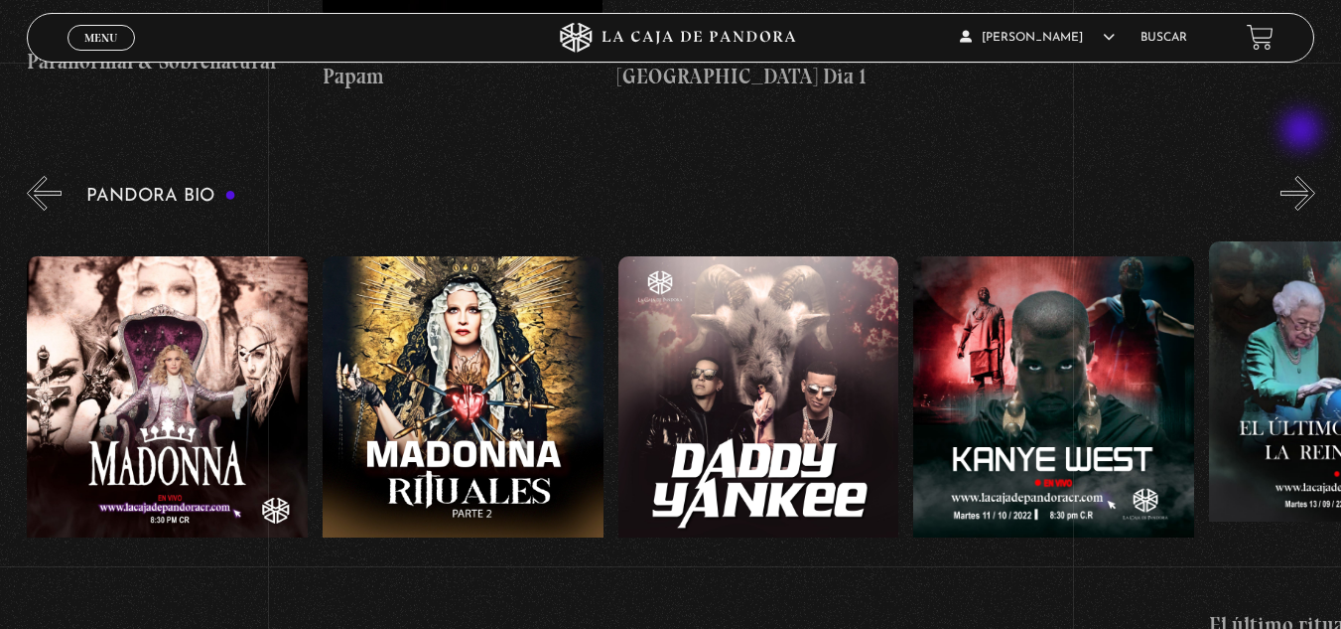
click at [1304, 176] on button "»" at bounding box center [1298, 193] width 35 height 35
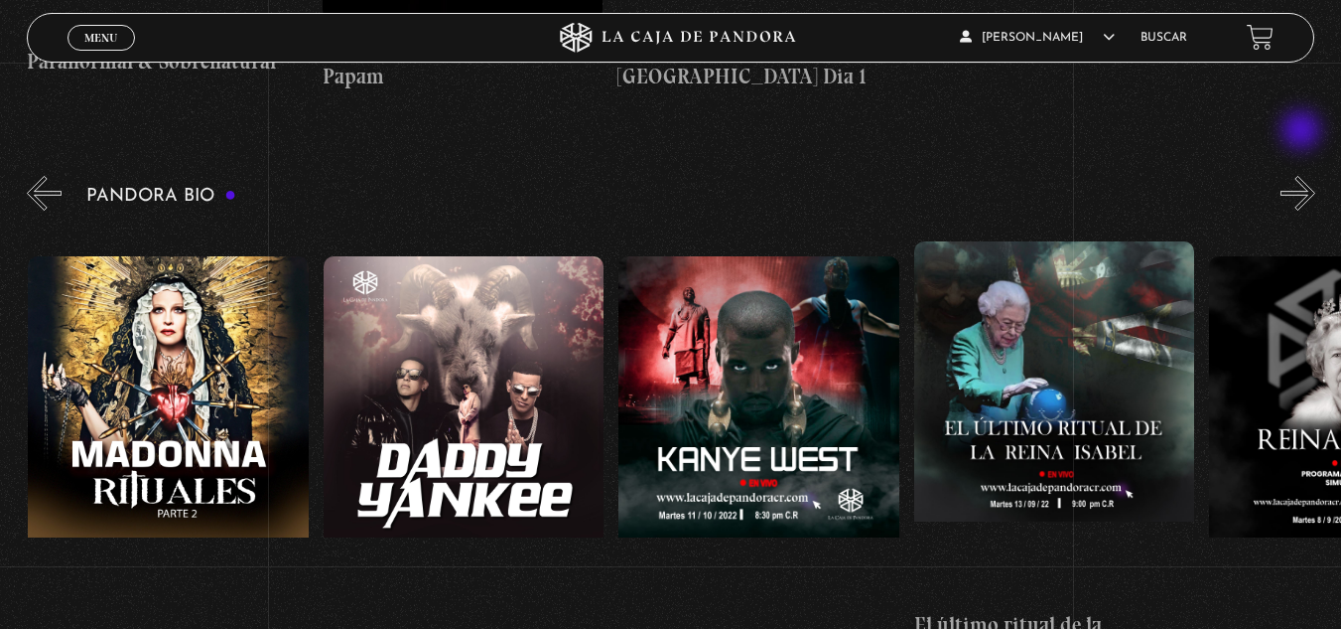
scroll to position [0, 2068]
click at [1304, 176] on button "»" at bounding box center [1298, 193] width 35 height 35
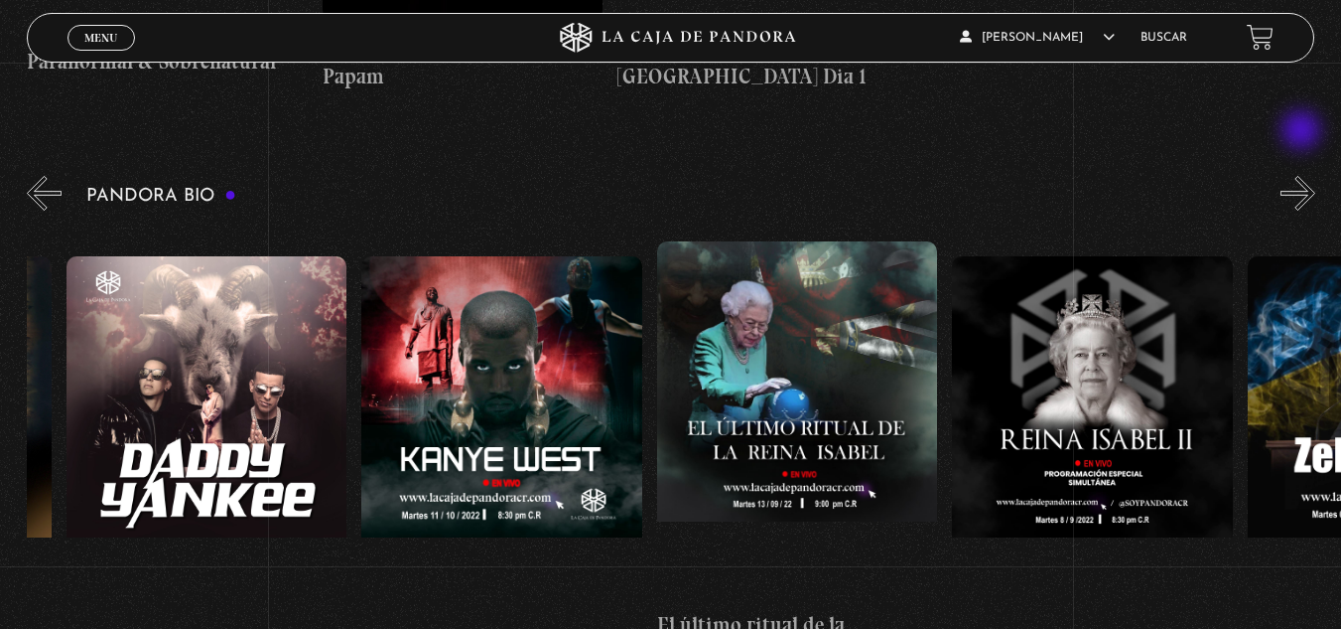
scroll to position [0, 2363]
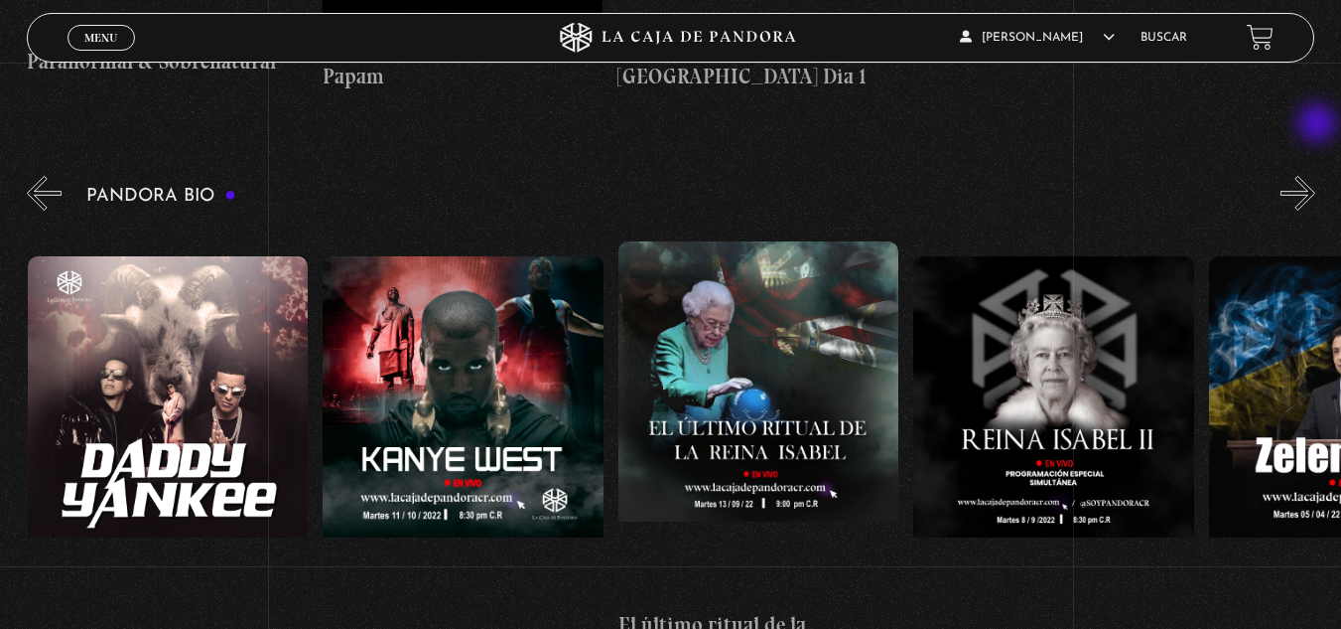
click at [1316, 176] on button "»" at bounding box center [1298, 193] width 35 height 35
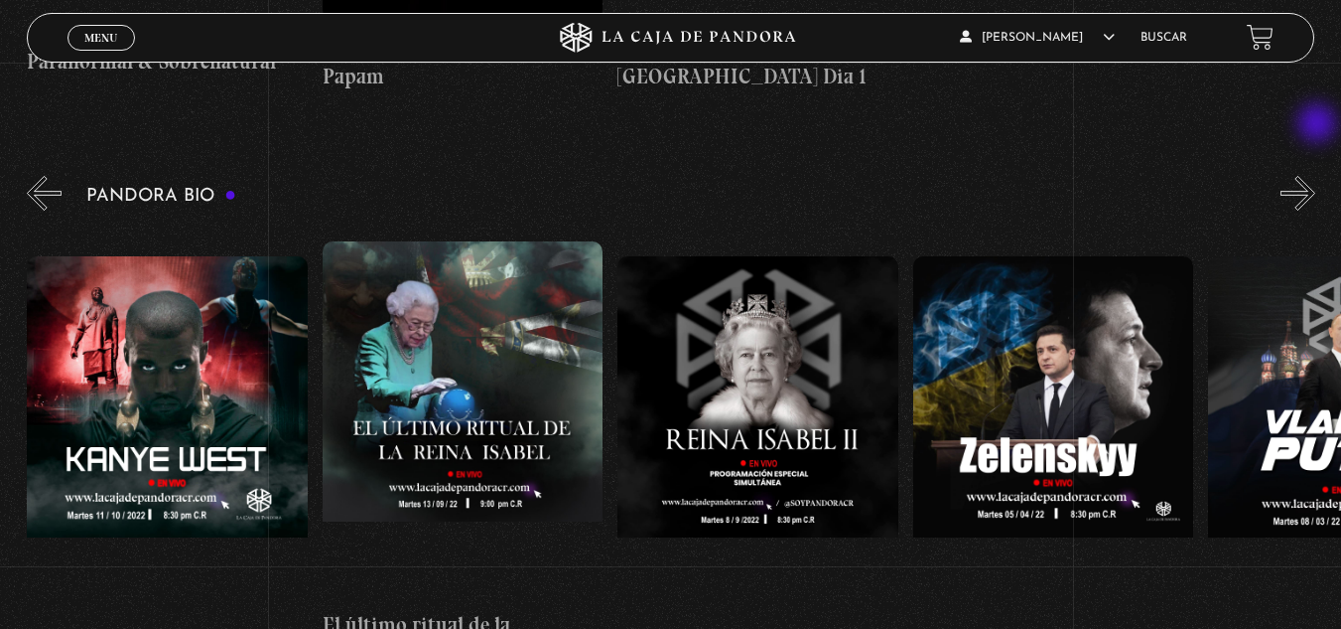
click at [1316, 176] on button "»" at bounding box center [1298, 193] width 35 height 35
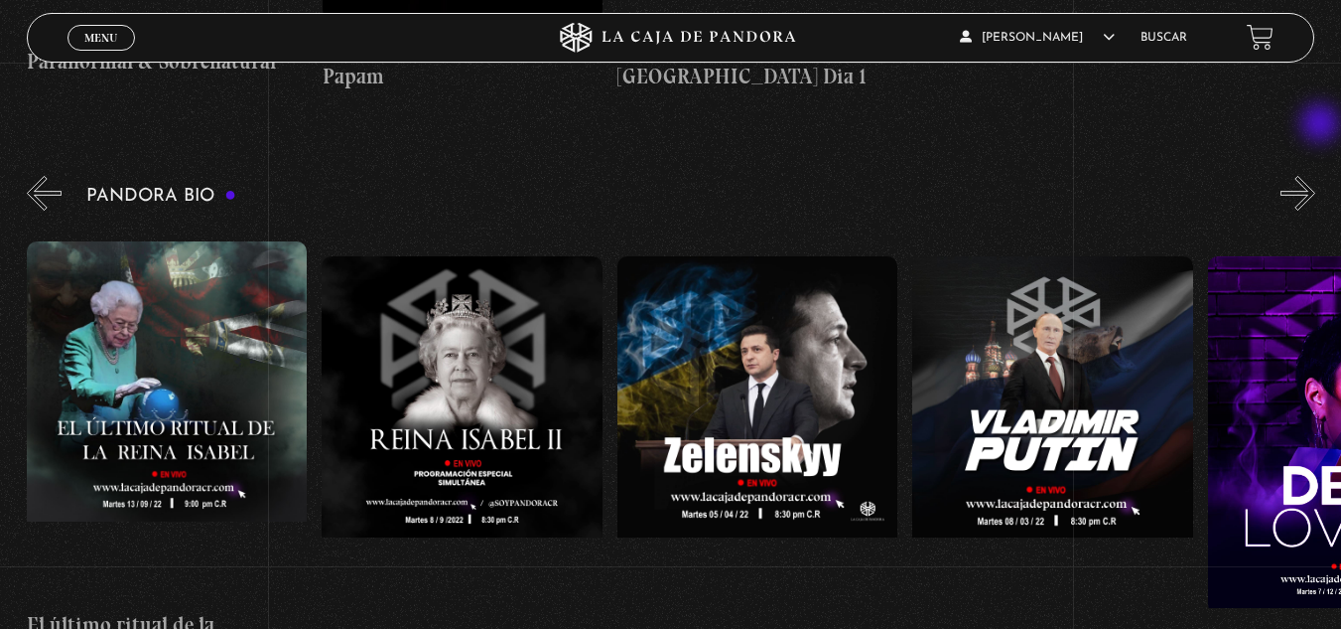
click at [1316, 176] on button "»" at bounding box center [1298, 193] width 35 height 35
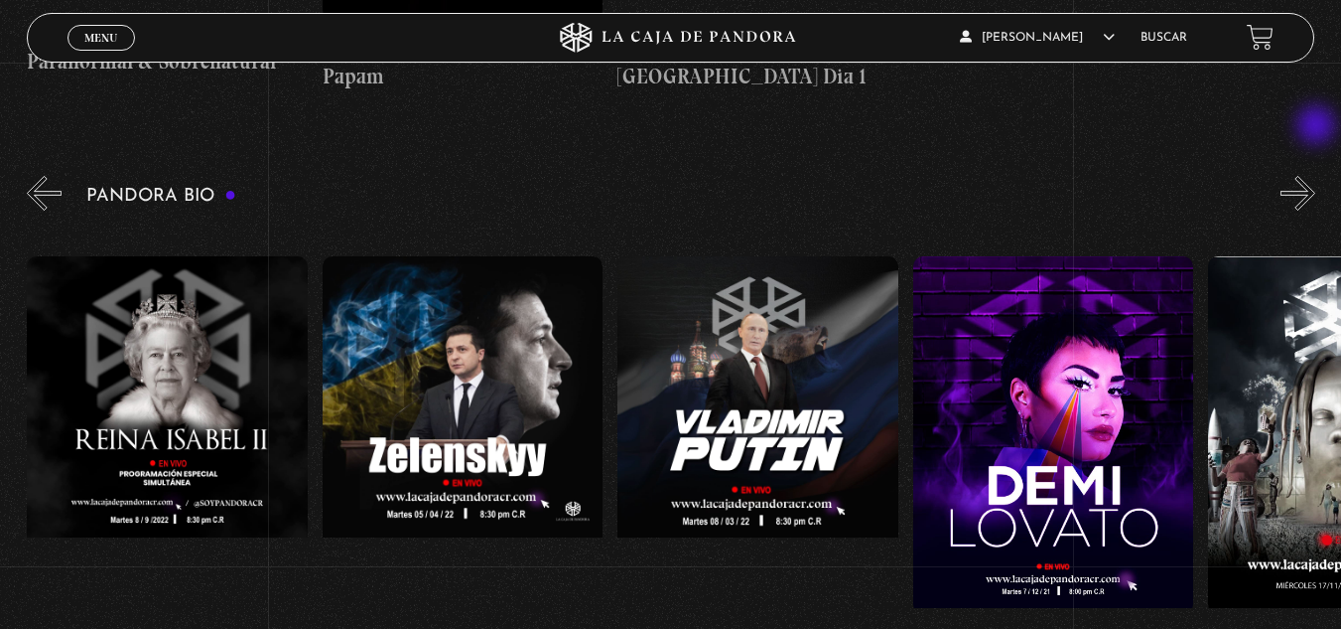
click at [1316, 176] on button "»" at bounding box center [1298, 193] width 35 height 35
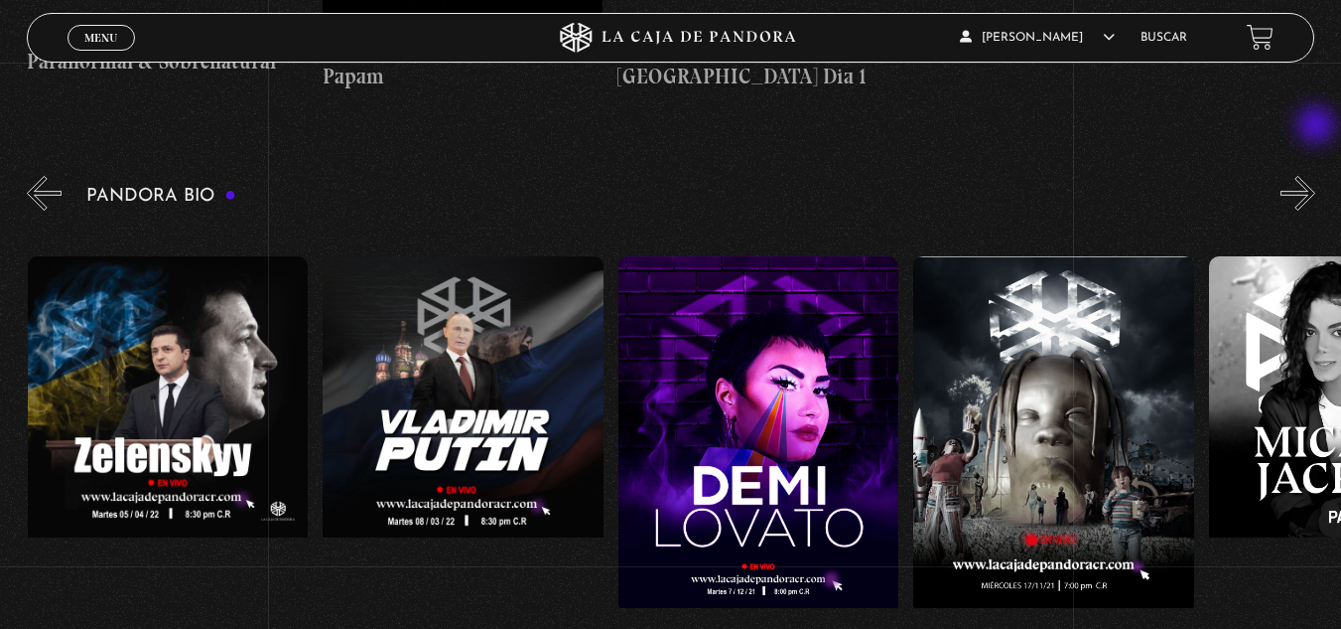
click at [1316, 176] on button "»" at bounding box center [1298, 193] width 35 height 35
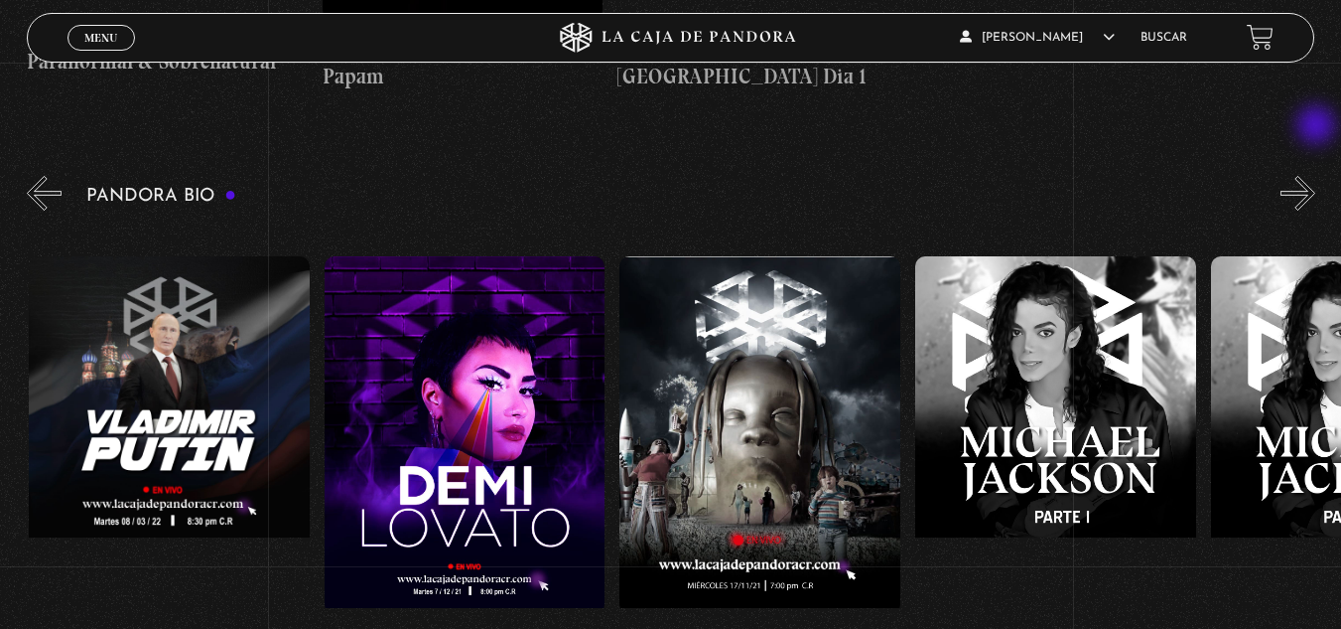
scroll to position [0, 3841]
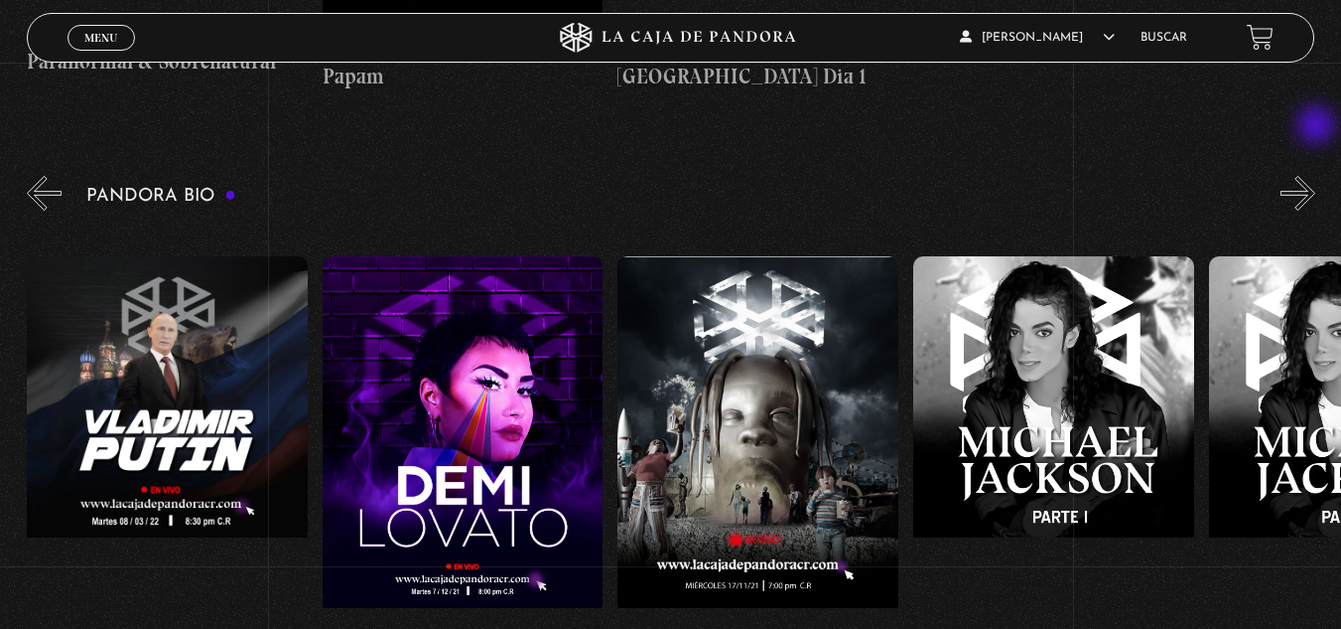
click at [1316, 176] on button "»" at bounding box center [1298, 193] width 35 height 35
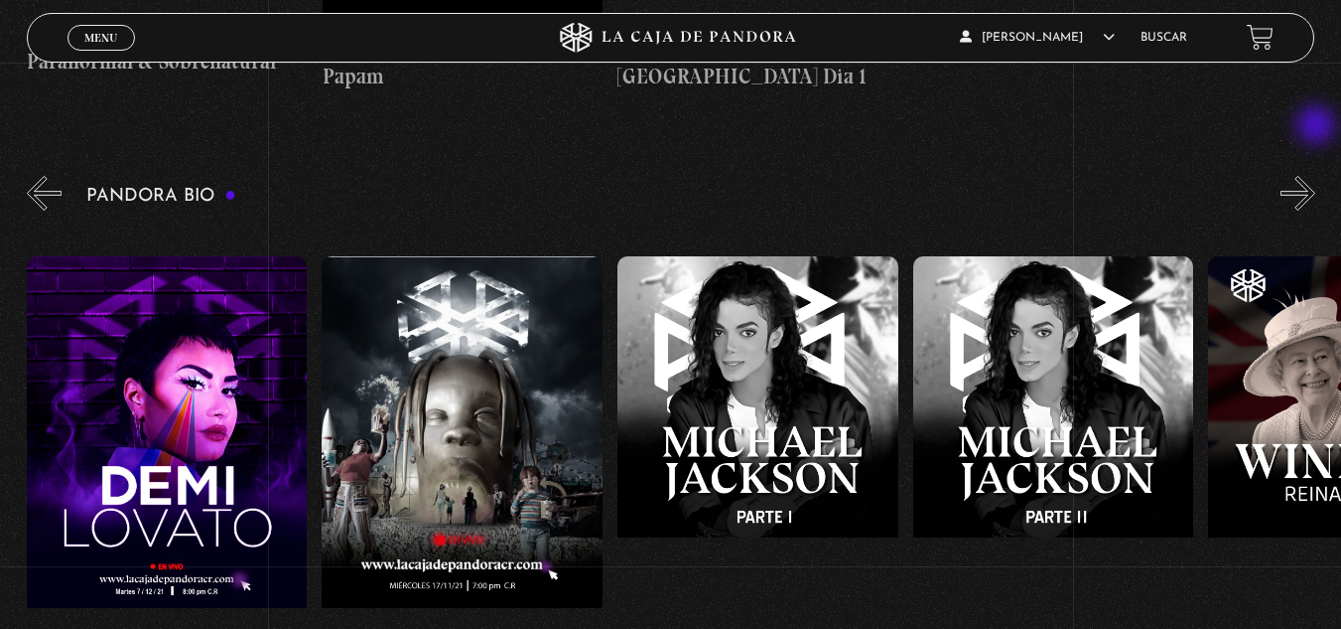
click at [1316, 176] on button "»" at bounding box center [1298, 193] width 35 height 35
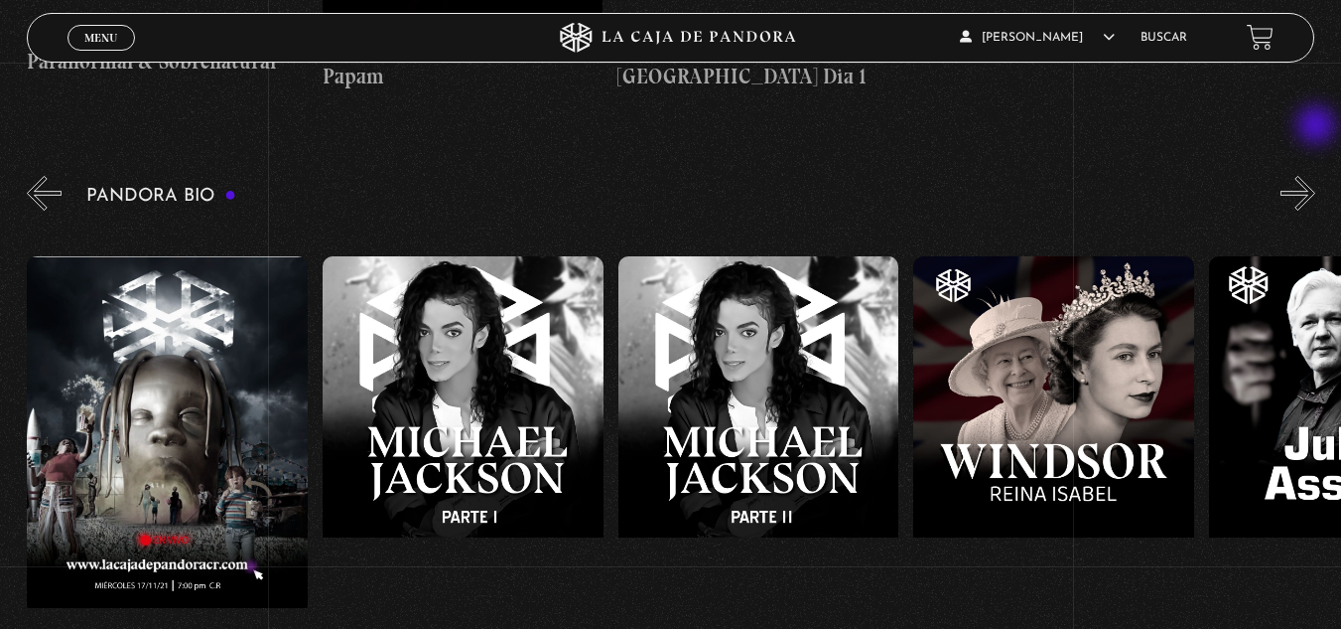
click at [1316, 176] on button "»" at bounding box center [1298, 193] width 35 height 35
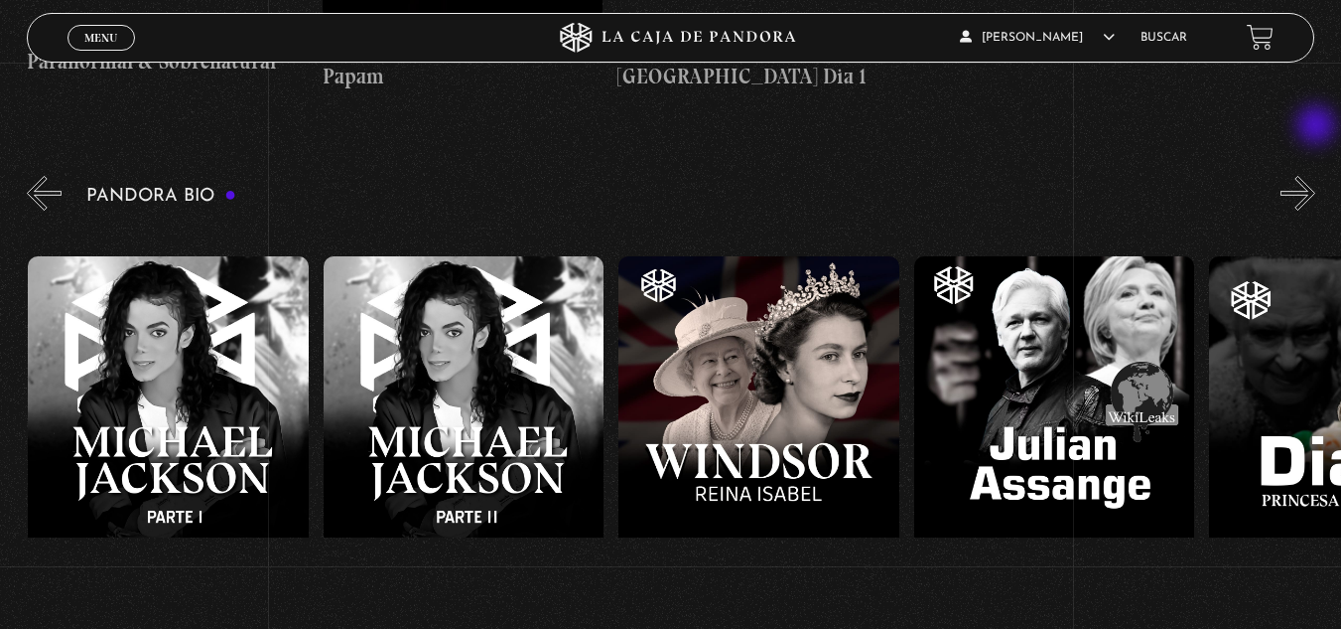
click at [1316, 176] on button "»" at bounding box center [1298, 193] width 35 height 35
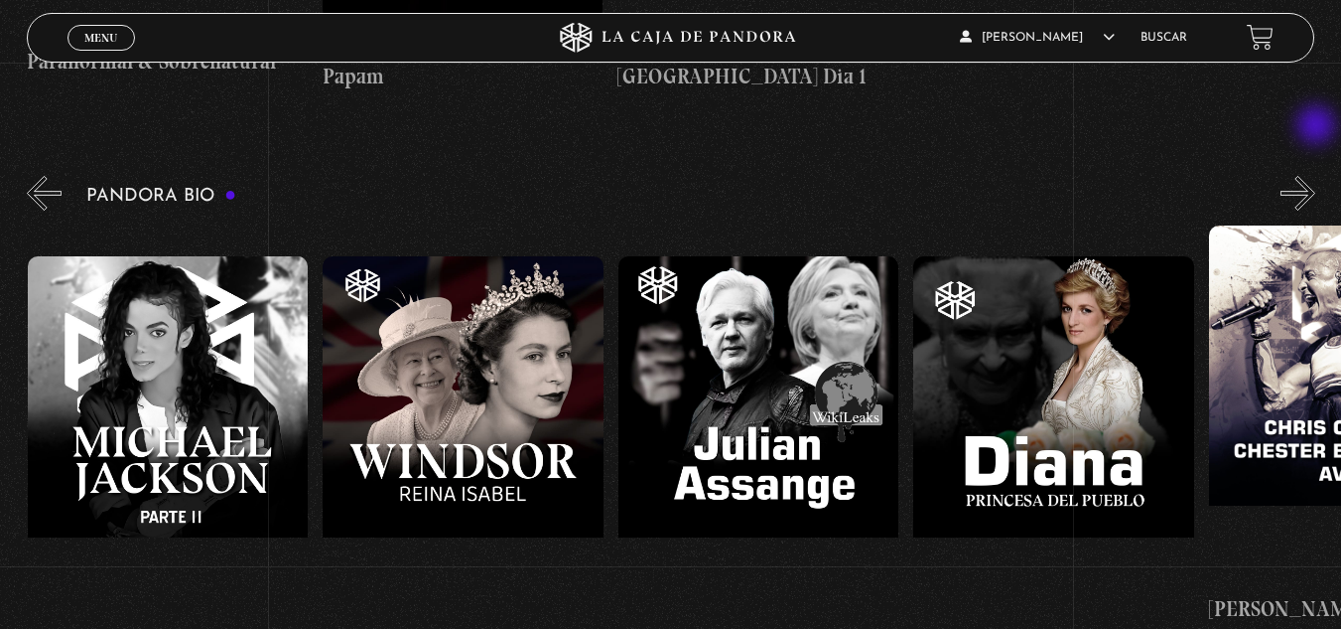
click at [1316, 176] on button "»" at bounding box center [1298, 193] width 35 height 35
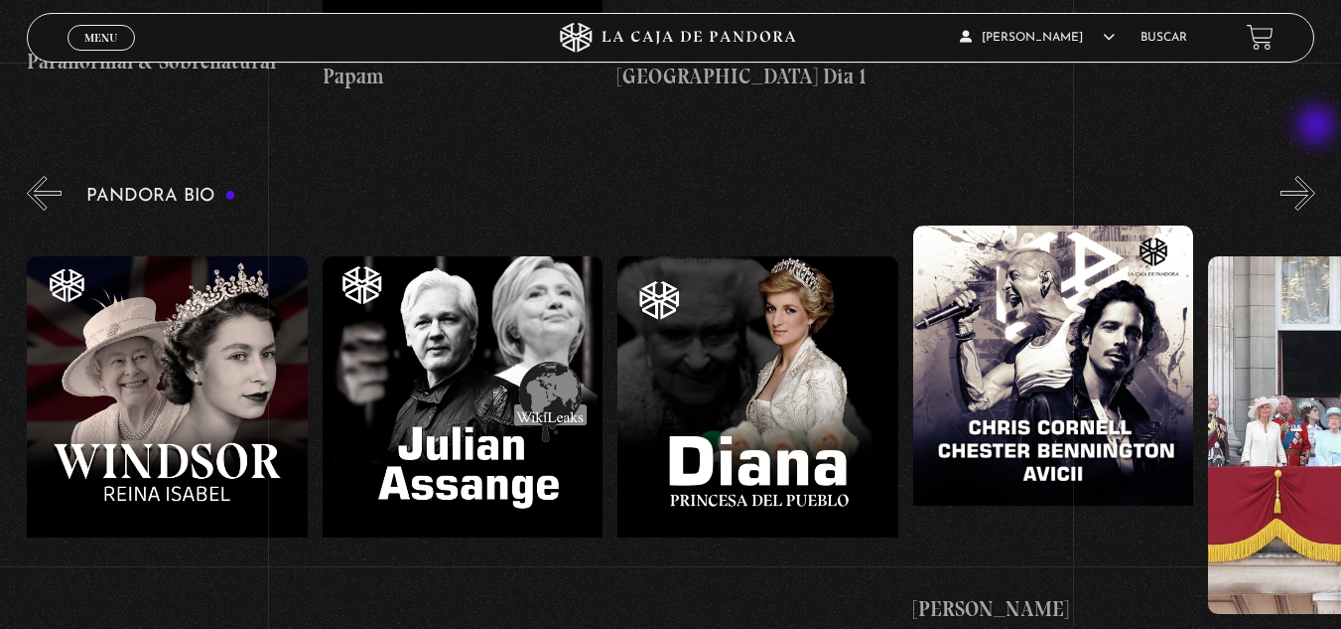
click at [1316, 176] on button "»" at bounding box center [1298, 193] width 35 height 35
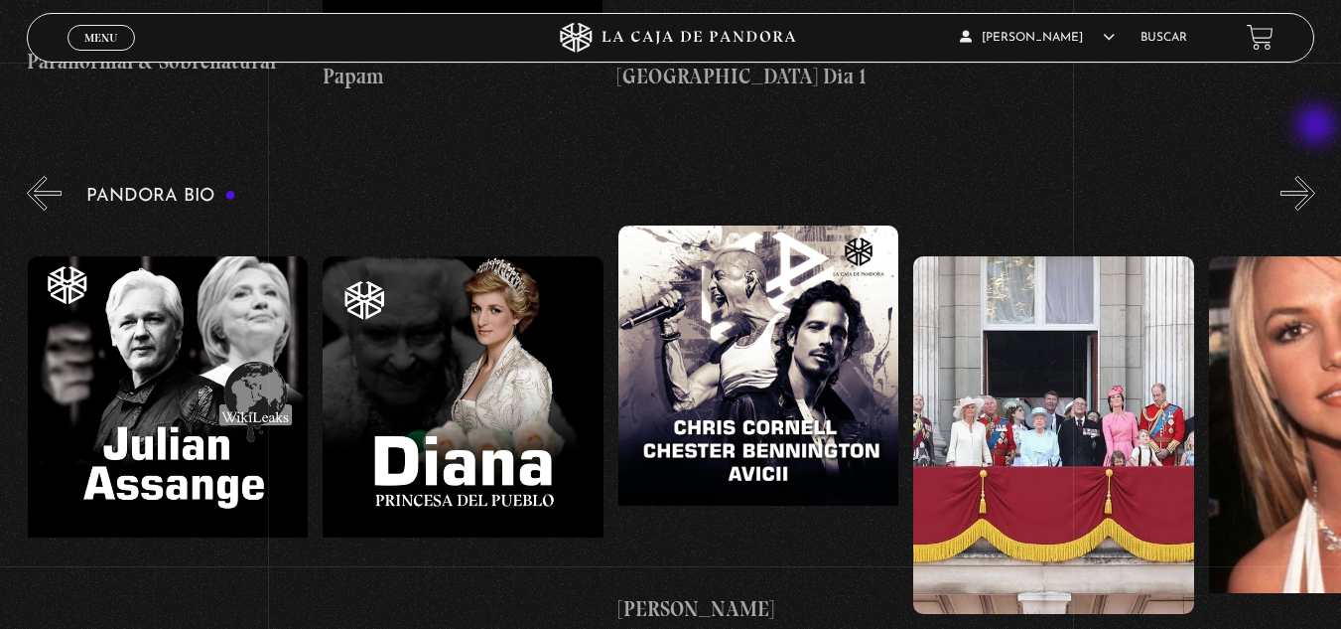
click at [1316, 176] on button "»" at bounding box center [1298, 193] width 35 height 35
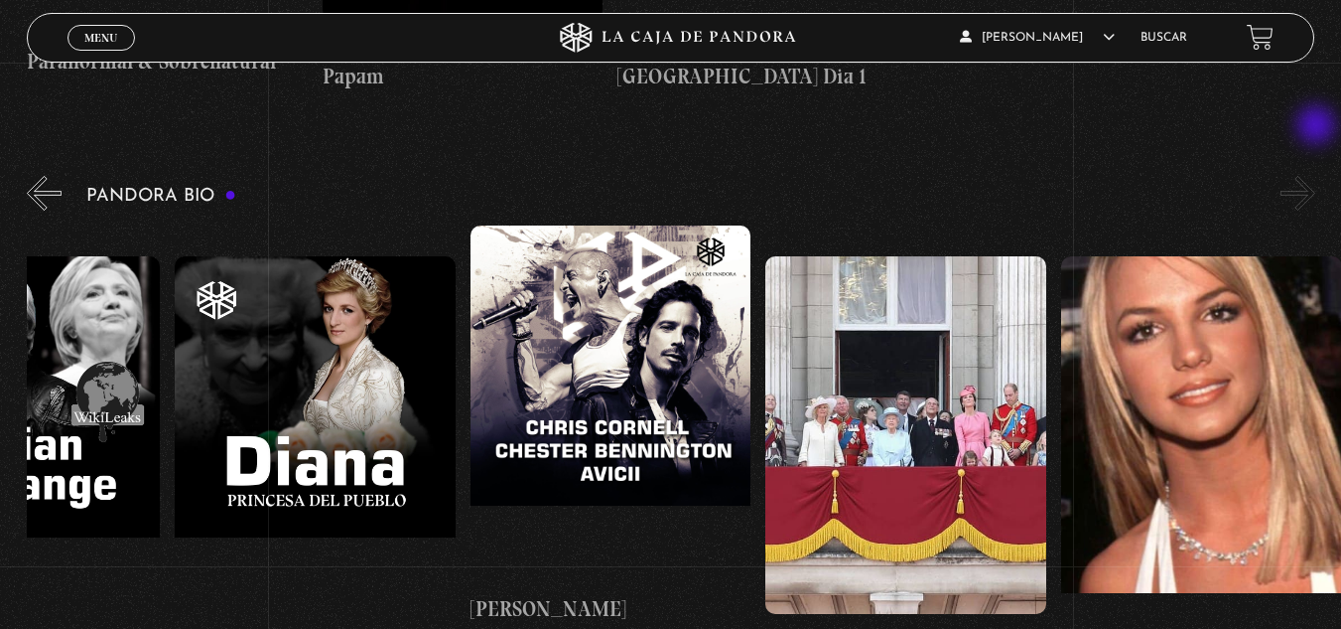
scroll to position [0, 5761]
click at [1316, 176] on button "»" at bounding box center [1298, 193] width 35 height 35
drag, startPoint x: 1340, startPoint y: 215, endPoint x: 1343, endPoint y: 269, distance: 53.7
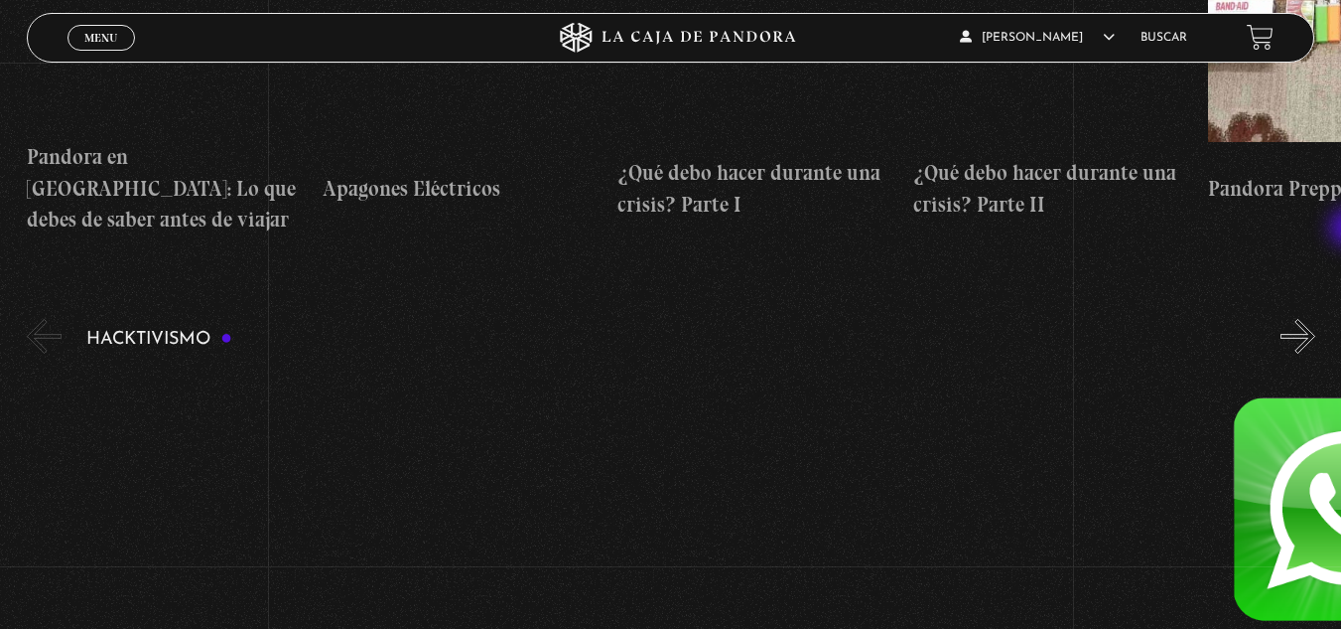
scroll to position [5810, 0]
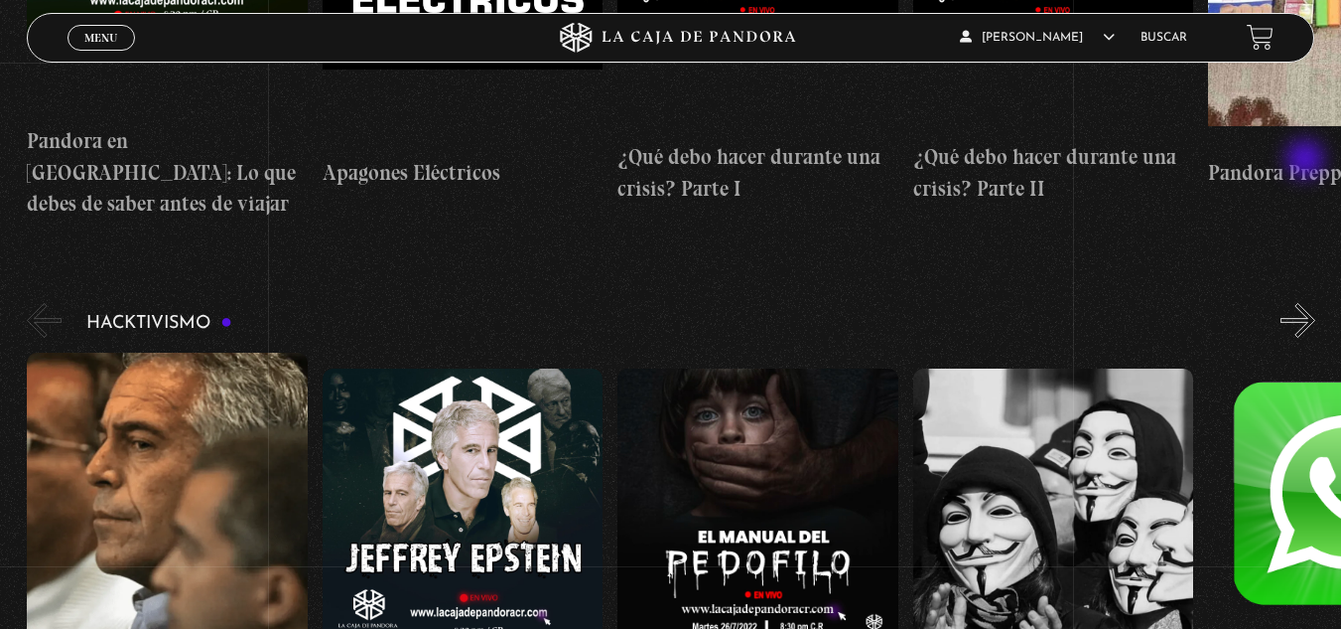
click at [1308, 303] on button "»" at bounding box center [1298, 320] width 35 height 35
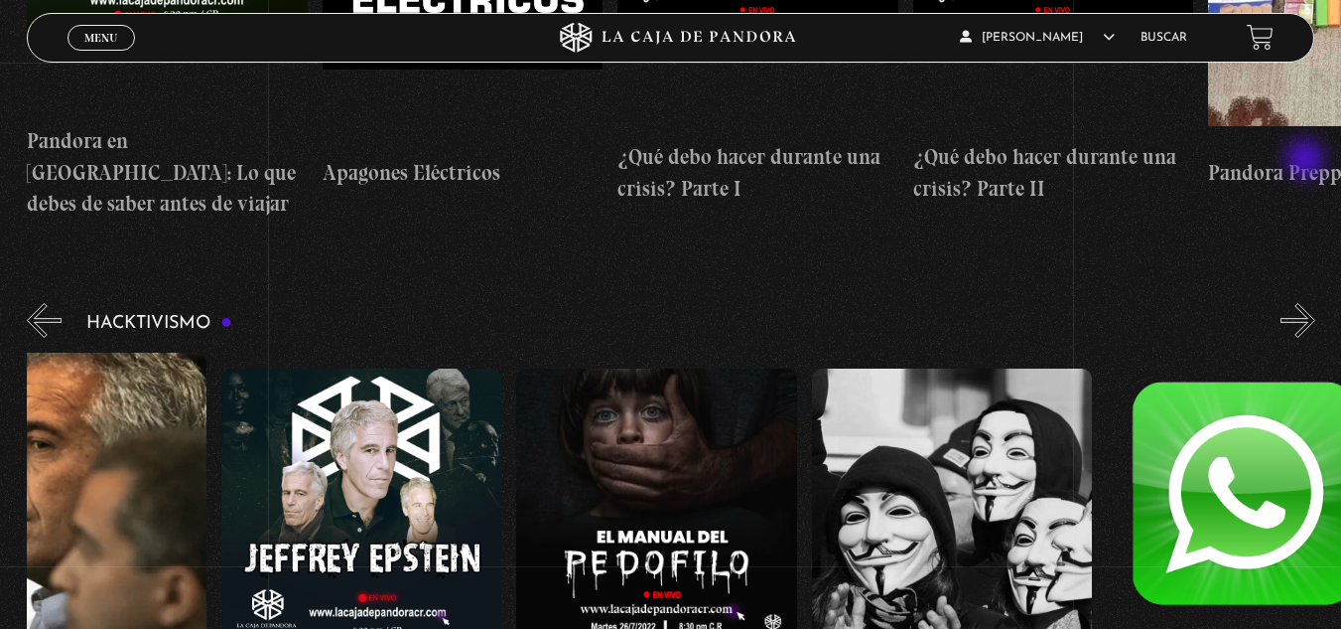
scroll to position [0, 148]
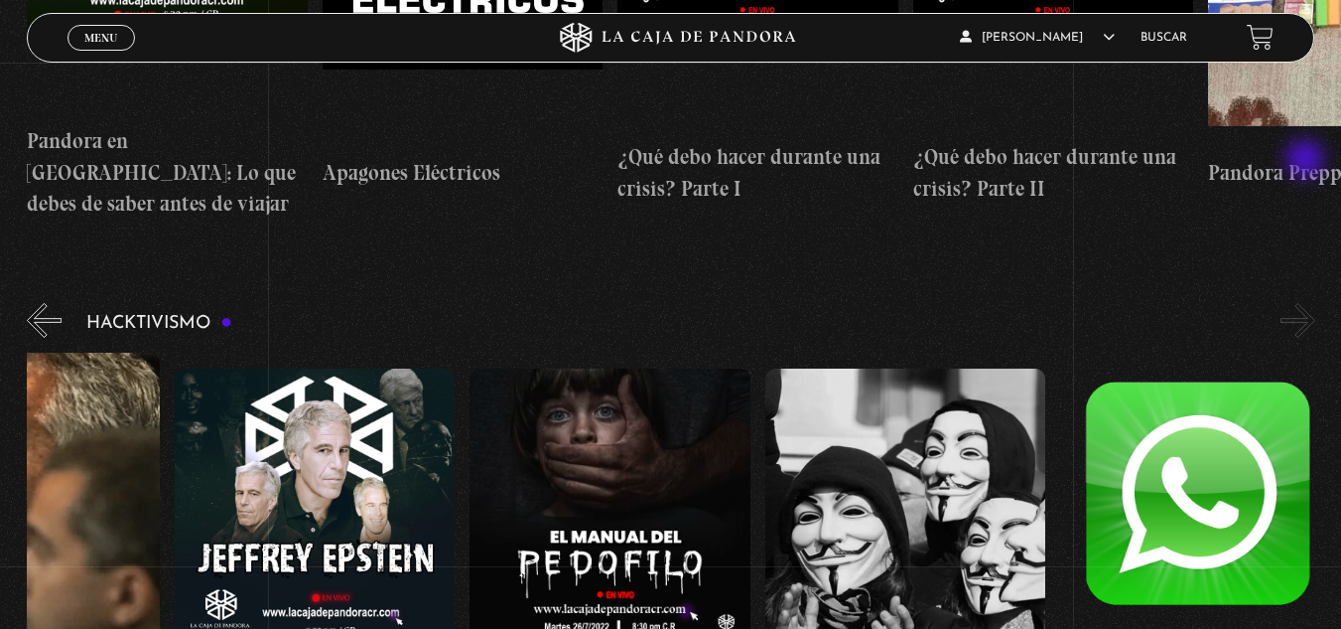
click at [1308, 303] on button "»" at bounding box center [1298, 320] width 35 height 35
click at [45, 303] on button "«" at bounding box center [44, 320] width 35 height 35
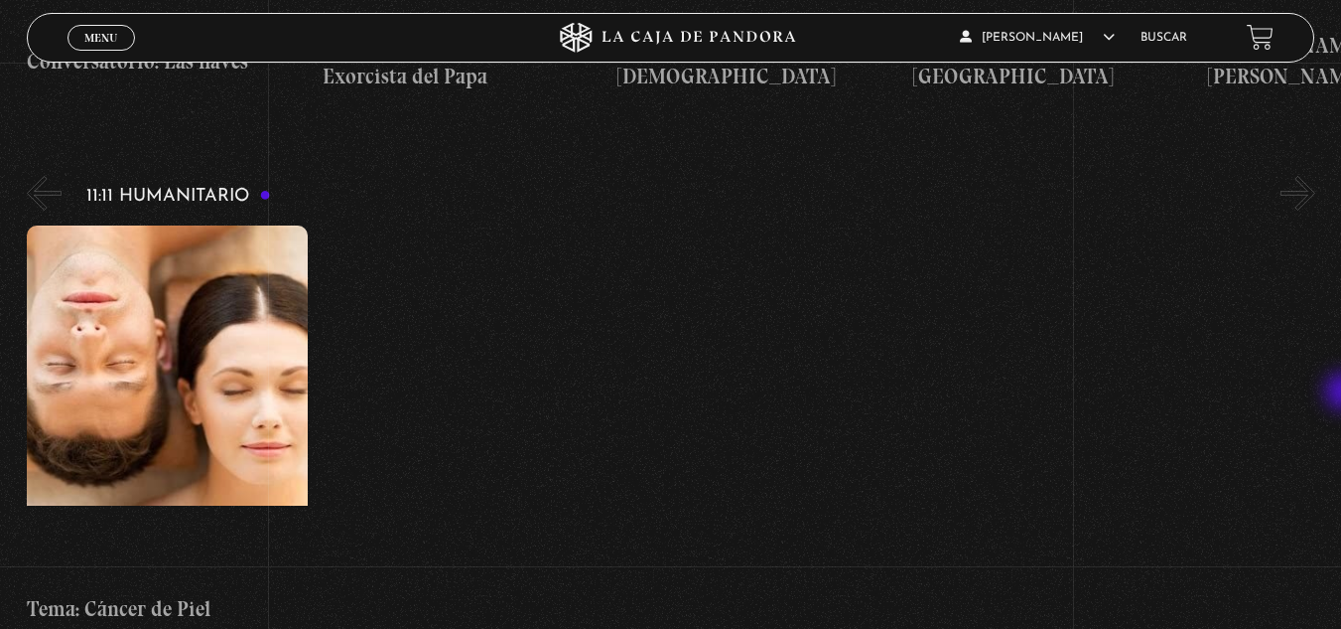
scroll to position [7752, 0]
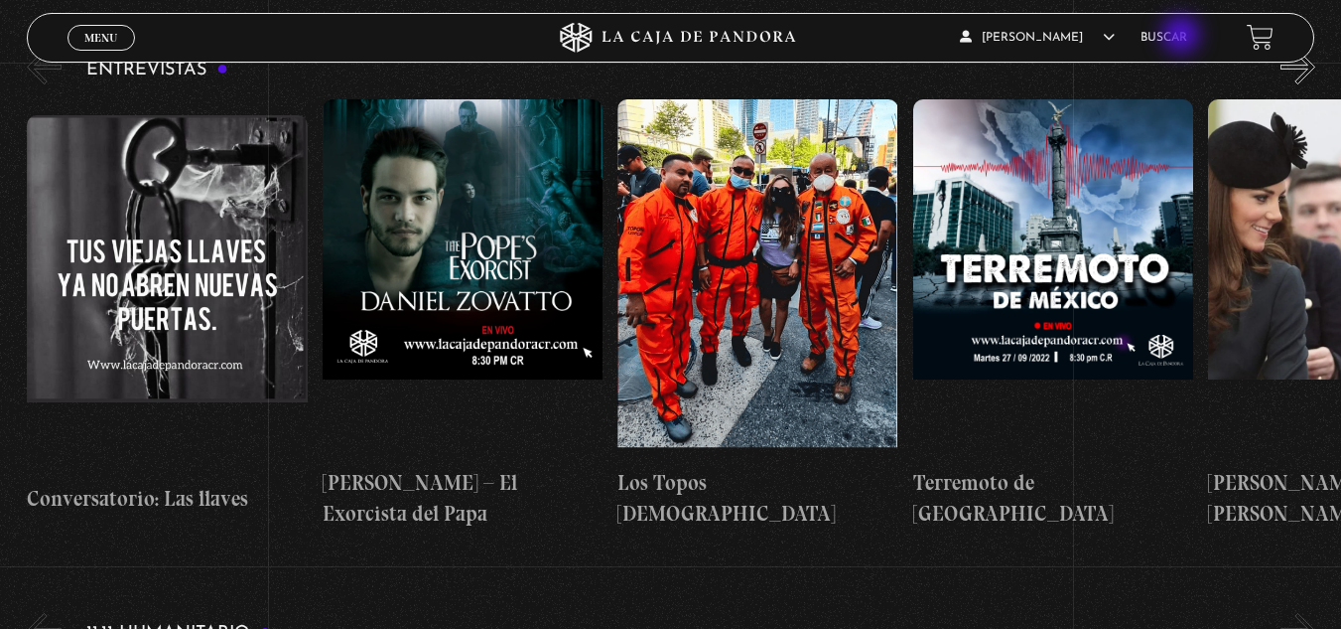
click at [1184, 37] on link "Buscar" at bounding box center [1164, 38] width 47 height 12
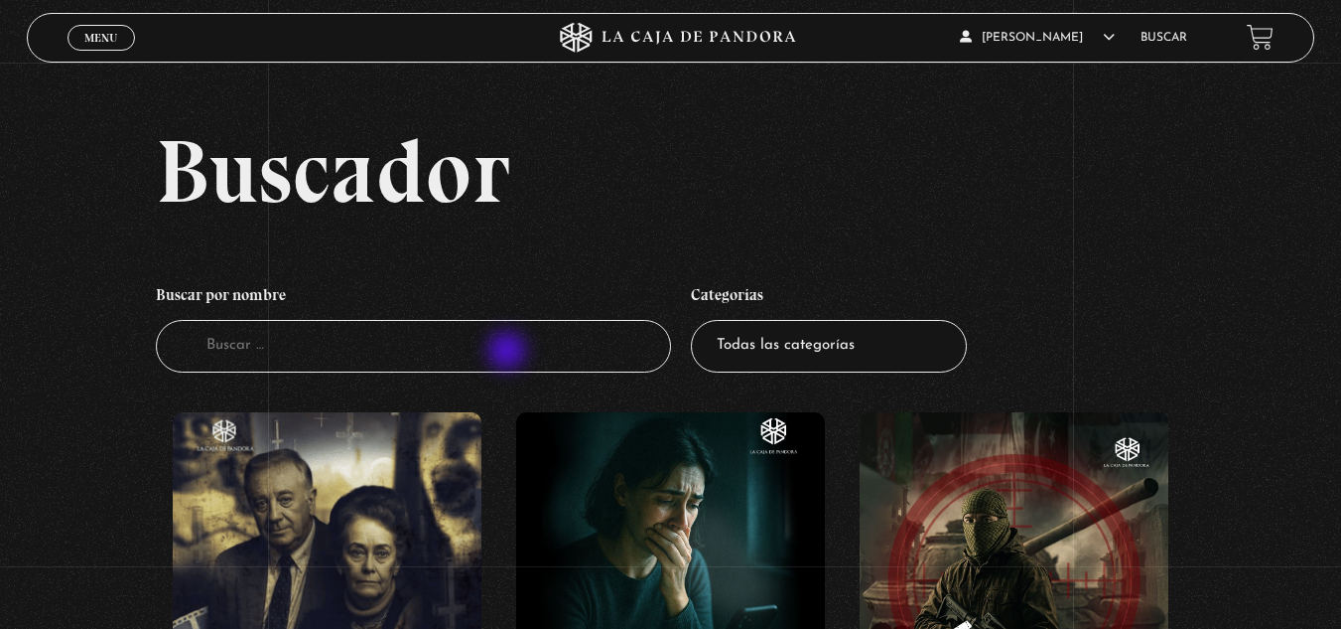
click at [508, 352] on input "Buscador" at bounding box center [413, 346] width 515 height 53
type input "warren"
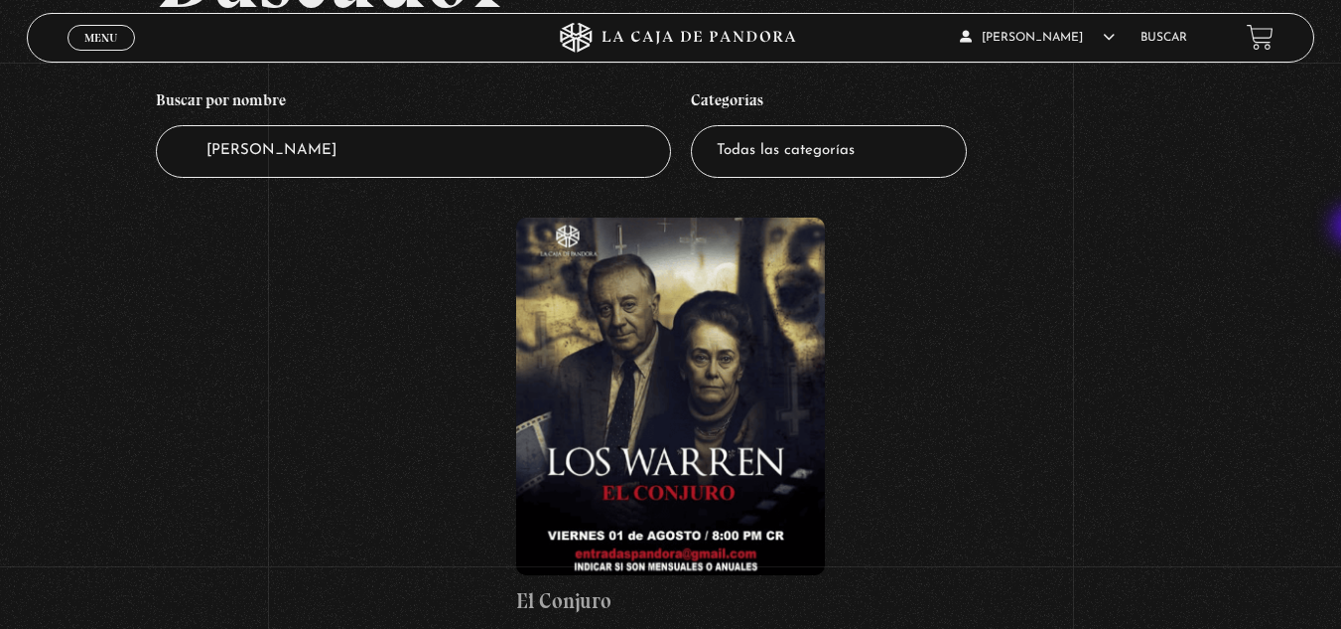
scroll to position [166, 0]
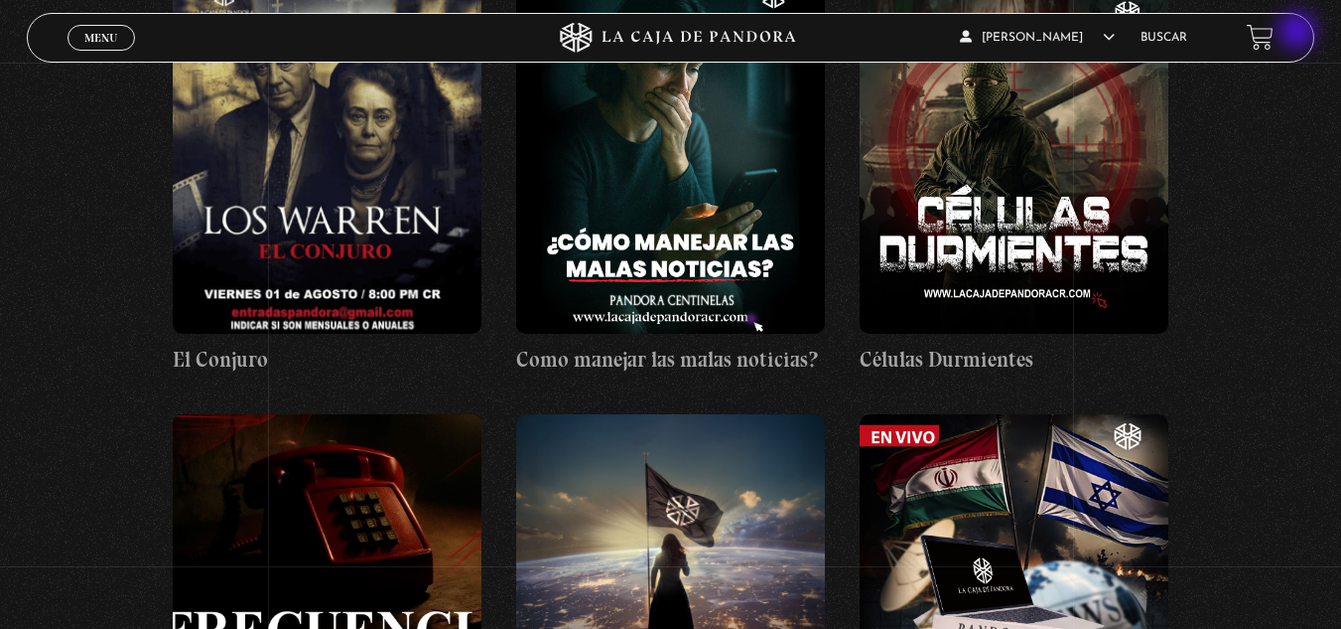
scroll to position [442, 0]
